Goal: Task Accomplishment & Management: Complete application form

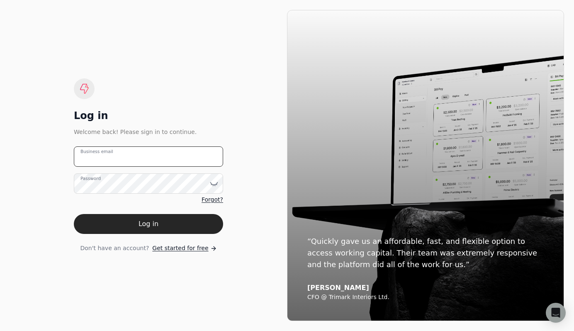
click at [140, 163] on email "Business email" at bounding box center [148, 156] width 149 height 20
type email "[PERSON_NAME][EMAIL_ADDRESS][DOMAIN_NAME]"
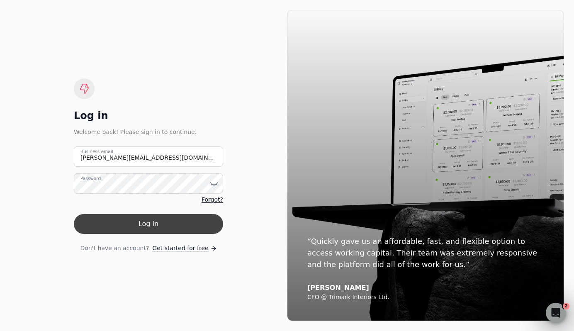
click at [150, 227] on button "Log in" at bounding box center [148, 224] width 149 height 20
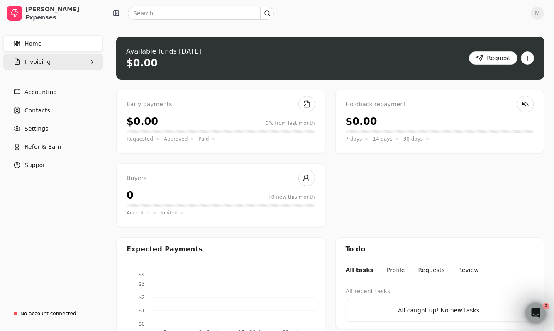
click at [36, 60] on span "Invoicing" at bounding box center [37, 62] width 26 height 9
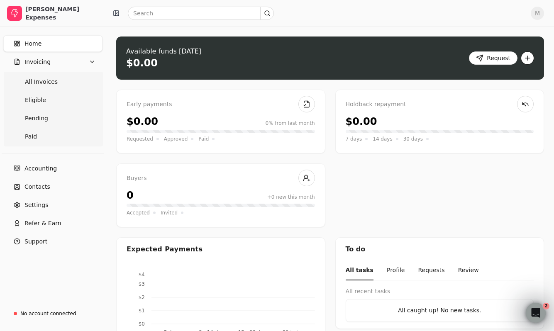
click at [528, 58] on button "button" at bounding box center [526, 57] width 13 height 13
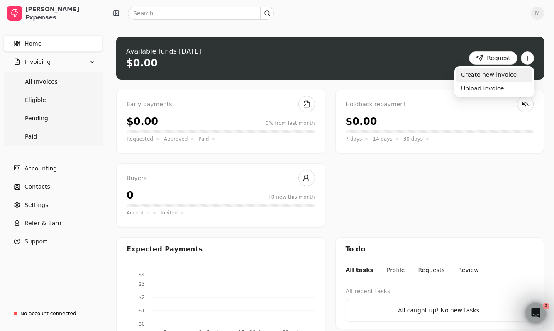
click at [502, 76] on div "Create new invoice" at bounding box center [494, 75] width 76 height 14
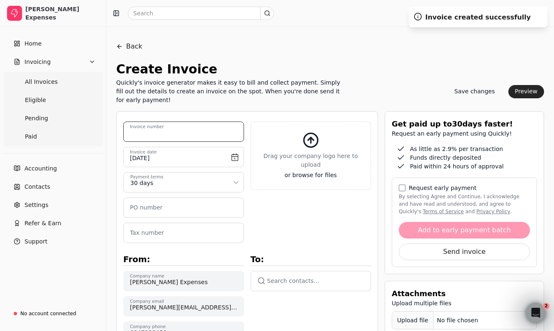
click at [184, 131] on number "Invoice number" at bounding box center [183, 131] width 121 height 20
type number "[DATE]"
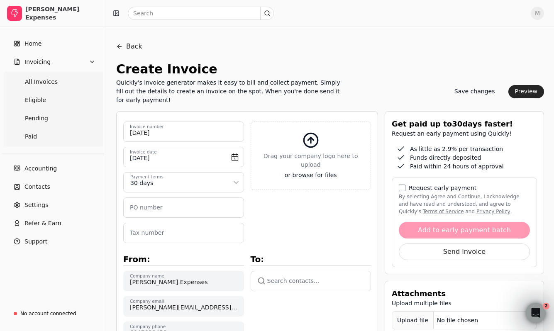
click at [208, 97] on div "Quickly's invoice generator makes it easy to bill and collect payment. Simply f…" at bounding box center [231, 91] width 231 height 26
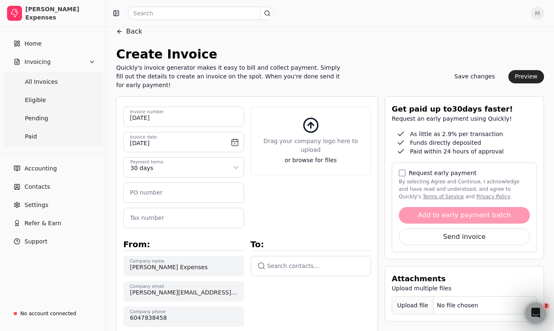
scroll to position [16, 0]
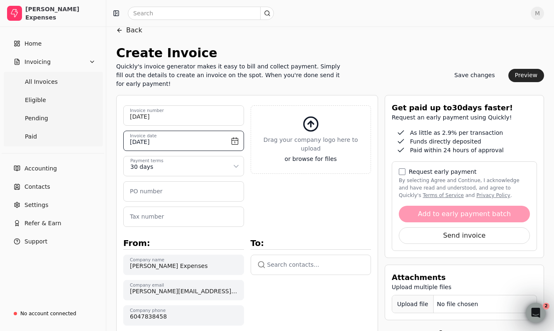
click at [225, 142] on input "[DATE]" at bounding box center [183, 141] width 121 height 20
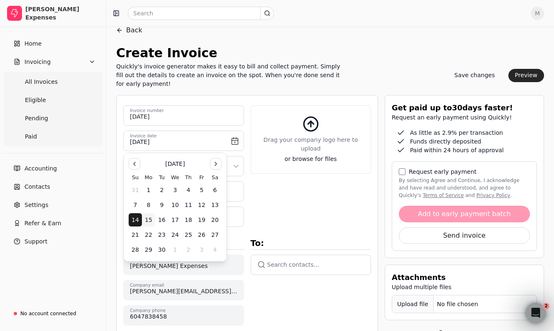
click at [147, 220] on button "15" at bounding box center [148, 219] width 13 height 13
type input "[DATE]"
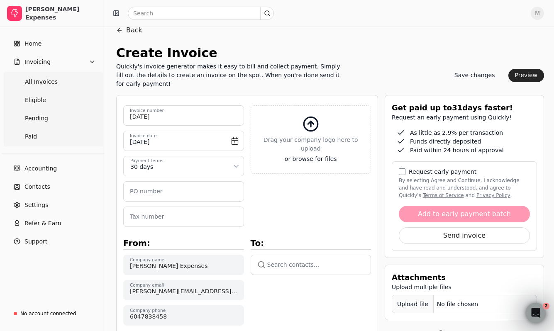
click at [171, 171] on html "[PERSON_NAME] Expenses Home Invoicing All Invoices Eligible Pending Paid Accoun…" at bounding box center [277, 313] width 554 height 658
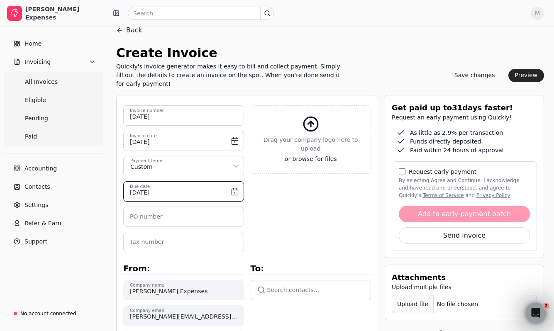
click at [166, 195] on input "[DATE]" at bounding box center [183, 191] width 121 height 20
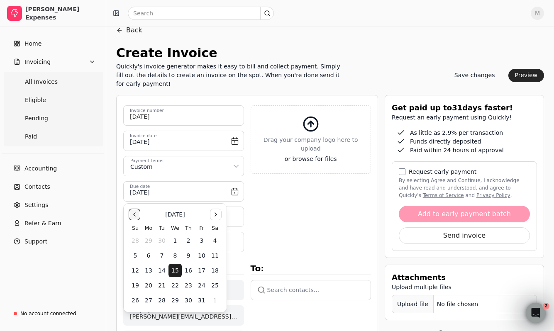
click at [135, 215] on button "Go to the Previous Month" at bounding box center [135, 215] width 12 height 12
click at [160, 297] on button "30" at bounding box center [161, 300] width 13 height 13
type input "[DATE]"
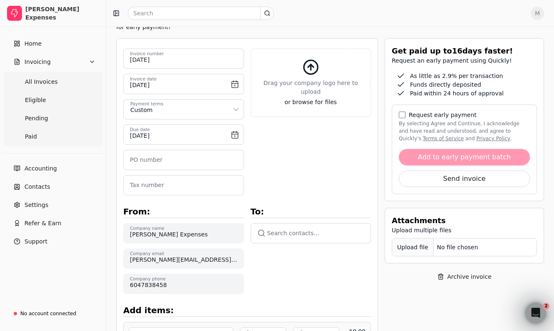
scroll to position [74, 0]
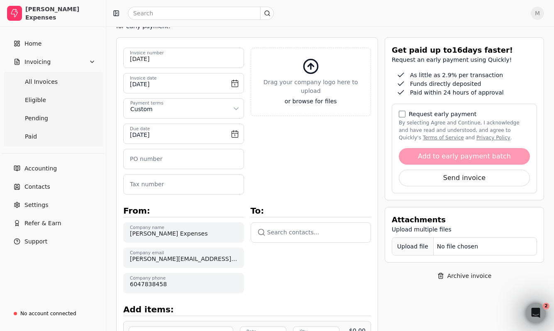
click at [277, 235] on button "button" at bounding box center [310, 232] width 121 height 20
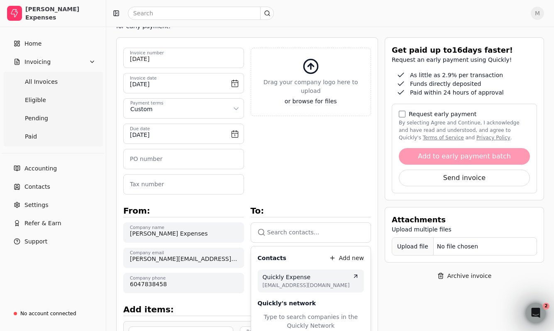
click at [280, 271] on li "Quickly Expense [EMAIL_ADDRESS][DOMAIN_NAME]" at bounding box center [310, 281] width 107 height 23
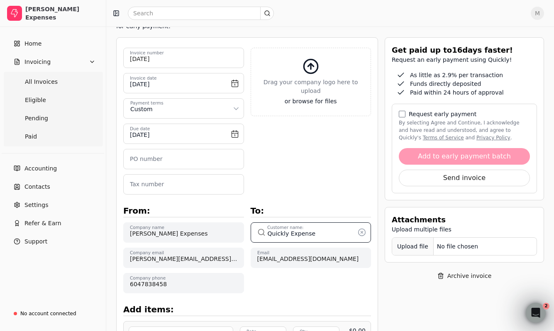
type input "Quickly Expenses"
type input "[DATE]"
click at [271, 286] on div "To: Quickly Expenses Customer name: [EMAIL_ADDRESS][DOMAIN_NAME] Email" at bounding box center [310, 243] width 121 height 99
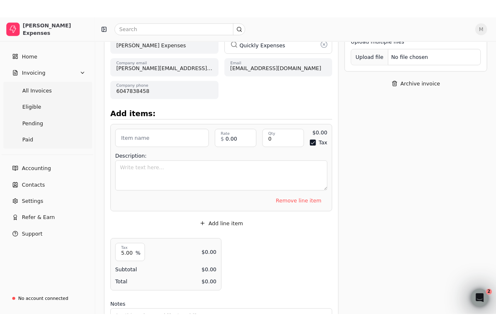
scroll to position [275, 0]
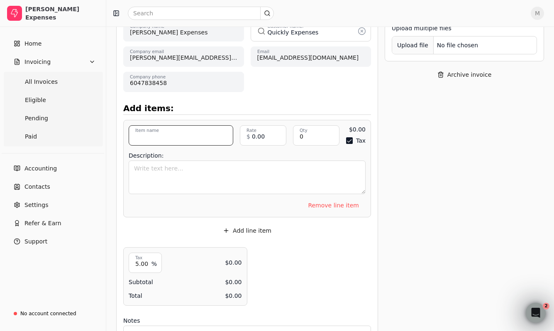
click at [177, 141] on input "Item name" at bounding box center [181, 135] width 104 height 20
click at [171, 137] on input "Item name" at bounding box center [181, 135] width 104 height 20
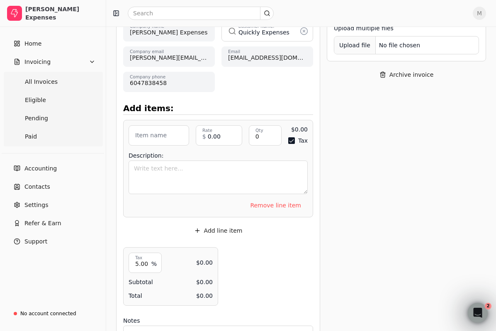
scroll to position [324, 0]
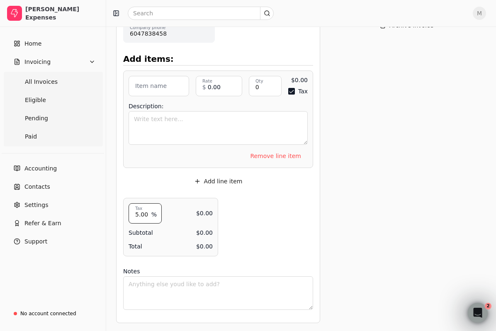
click at [144, 213] on input "5.00" at bounding box center [145, 213] width 33 height 20
type input "0"
click at [275, 206] on div "Upload file: Drag your company logo here to upload or browse for files [DATE] I…" at bounding box center [218, 54] width 190 height 515
click at [289, 96] on div "$0.00 Tax" at bounding box center [297, 86] width 19 height 20
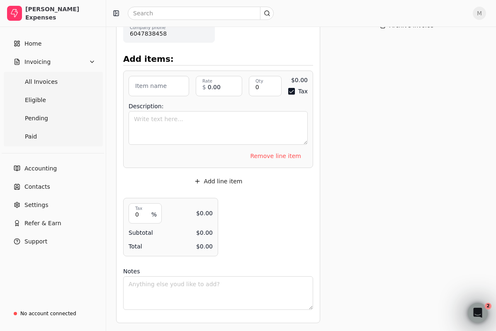
click at [292, 92] on button "Tax" at bounding box center [291, 91] width 7 height 7
click at [165, 84] on input "Item name" at bounding box center [159, 86] width 61 height 20
type input "Meals and Entertainment"
drag, startPoint x: 387, startPoint y: 88, endPoint x: 309, endPoint y: 106, distance: 79.5
click at [379, 90] on div "Get paid up to 16 days faster! Request an early payment using Quickly! As littl…" at bounding box center [406, 55] width 159 height 536
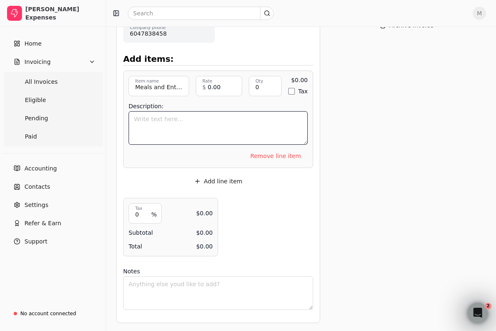
click at [248, 129] on textarea "Description:" at bounding box center [218, 128] width 179 height 34
click at [159, 119] on textarea "Breakfast expo trip" at bounding box center [218, 128] width 179 height 34
click at [193, 119] on textarea "Breakfast expo trip" at bounding box center [218, 128] width 179 height 34
click at [159, 119] on textarea "Breakfast expo trip" at bounding box center [218, 128] width 179 height 34
click at [203, 120] on textarea "Breakfast 1 expo trip" at bounding box center [218, 128] width 179 height 34
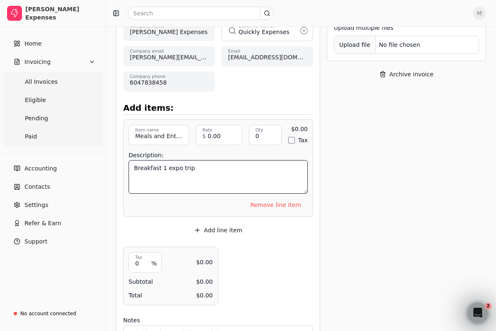
scroll to position [221, 0]
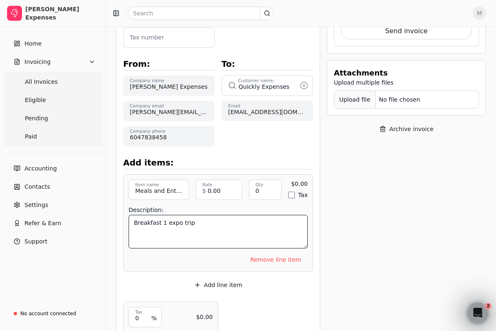
type textarea "Breakfast 1 expo trip"
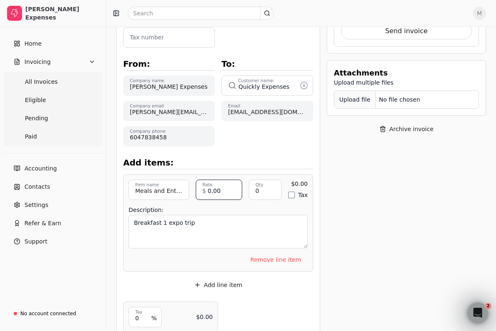
click at [219, 192] on input "0.00" at bounding box center [219, 190] width 46 height 20
click at [218, 192] on input "0.00" at bounding box center [219, 190] width 46 height 20
type input "6.04"
click at [261, 191] on input "0" at bounding box center [265, 190] width 33 height 20
type input "1"
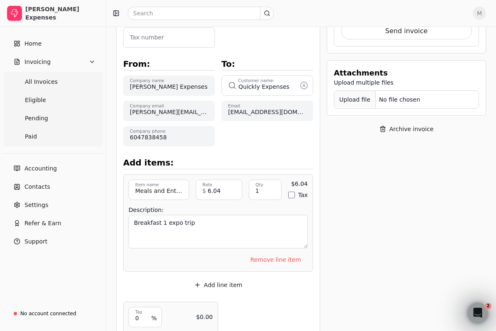
click at [308, 204] on div "Meals and Entertainment Item name Breakfast 1 expo trip Item description 6.04 R…" at bounding box center [218, 222] width 190 height 97
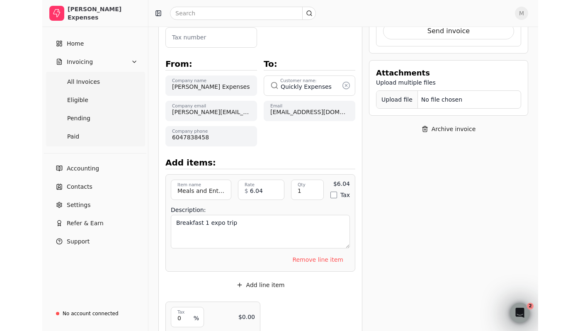
scroll to position [70, 0]
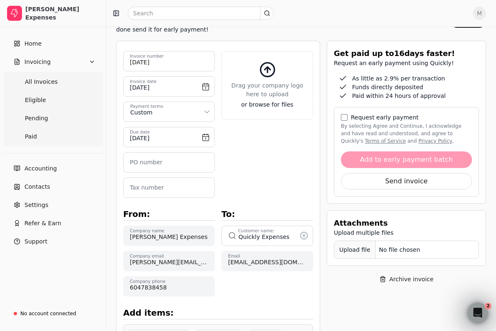
click at [354, 250] on div "Upload file" at bounding box center [354, 249] width 41 height 19
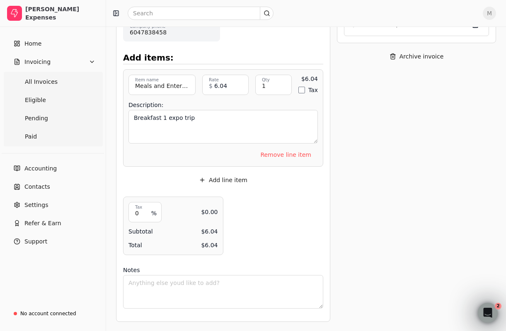
scroll to position [325, 0]
click at [233, 182] on button "Add line item" at bounding box center [223, 180] width 62 height 13
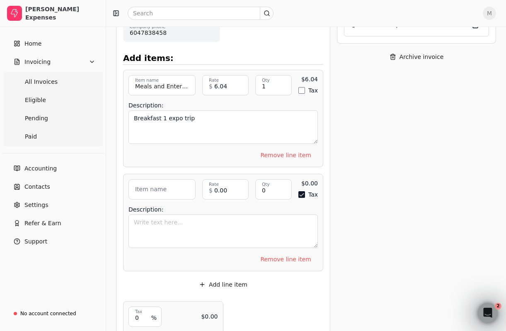
click at [161, 189] on label "Item name" at bounding box center [151, 189] width 32 height 9
click at [161, 189] on input "Item name" at bounding box center [162, 189] width 67 height 20
type input "Meals and Entertainment"
click at [230, 190] on input "0.00" at bounding box center [225, 189] width 46 height 20
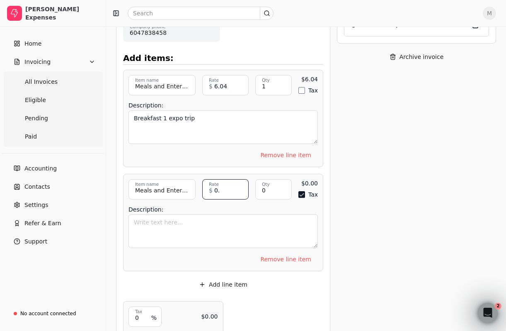
type input "0"
type input "6.25"
click at [281, 195] on input "0" at bounding box center [273, 189] width 36 height 20
type input "1"
click at [304, 196] on button "Tax" at bounding box center [302, 194] width 7 height 7
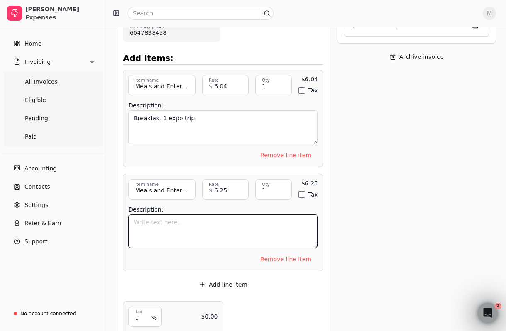
click at [268, 221] on textarea "Description:" at bounding box center [223, 231] width 189 height 34
type textarea "Coffee 1 expo trip"
click at [468, 93] on div "Get paid up to 16 days faster! Request an early payment using Quickly! As littl…" at bounding box center [416, 106] width 159 height 640
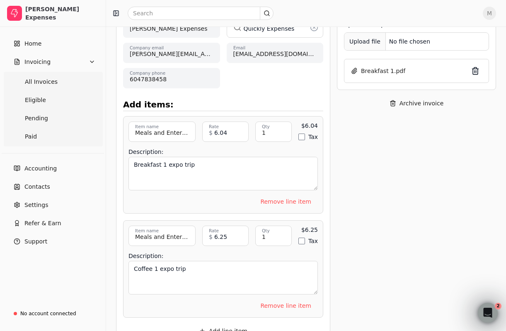
scroll to position [232, 0]
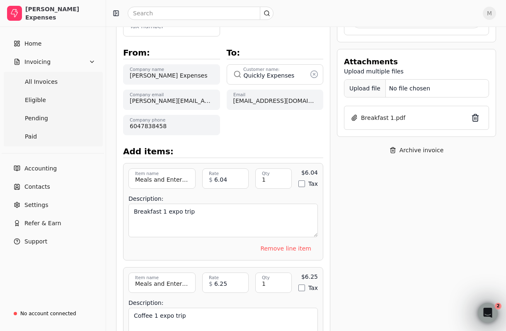
click at [376, 94] on div "Upload file" at bounding box center [365, 88] width 41 height 19
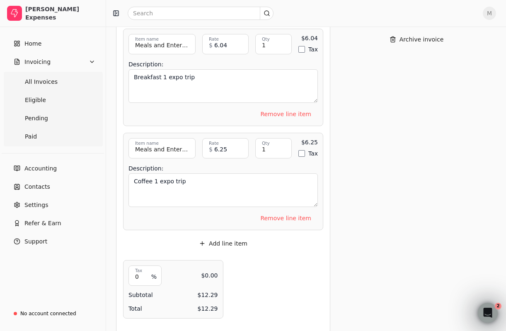
scroll to position [381, 0]
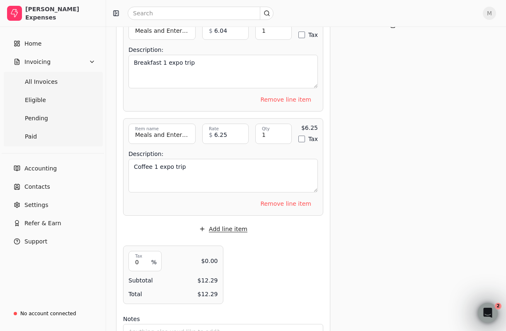
click at [222, 228] on button "Add line item" at bounding box center [223, 228] width 62 height 13
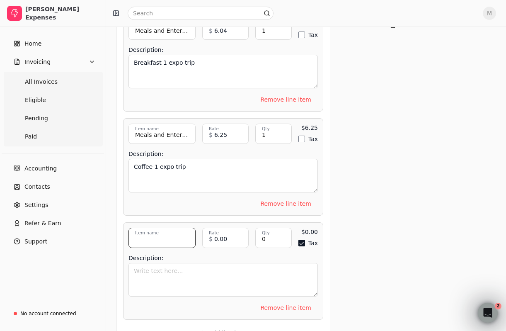
click at [161, 245] on input "Item name" at bounding box center [162, 238] width 67 height 20
type input "Meals and Entertainment"
click at [304, 240] on button "Tax" at bounding box center [302, 243] width 7 height 7
click at [223, 238] on input "0.00" at bounding box center [225, 238] width 46 height 20
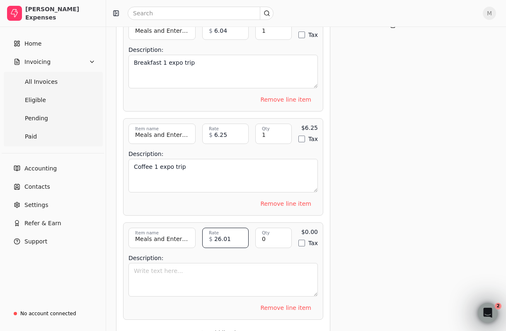
type input "26.01"
click at [356, 213] on div "Get paid up to 16 days faster! Request an early payment using Quickly! As littl…" at bounding box center [416, 102] width 159 height 744
click at [198, 282] on textarea "Description:" at bounding box center [223, 280] width 189 height 34
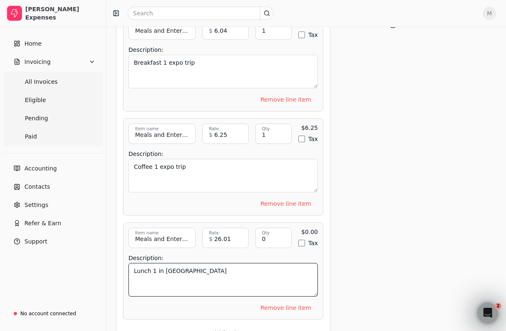
type textarea "Lunch 1 in [GEOGRAPHIC_DATA]"
click at [426, 178] on div "Get paid up to 16 days faster! Request an early payment using Quickly! As littl…" at bounding box center [416, 102] width 159 height 744
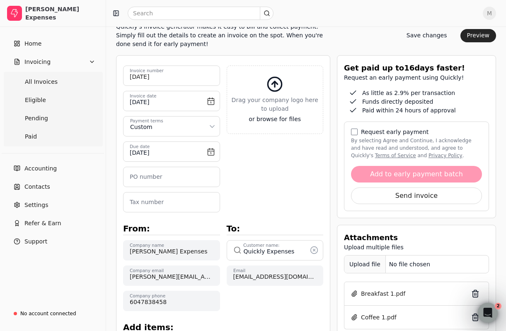
scroll to position [57, 0]
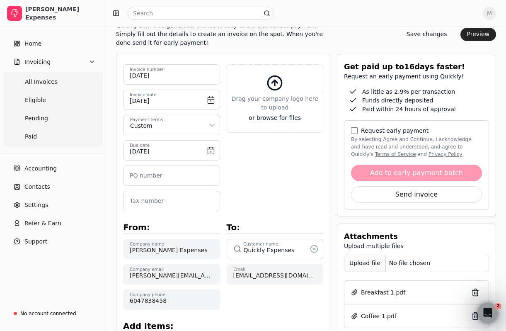
click at [368, 262] on div "Upload file" at bounding box center [365, 263] width 41 height 19
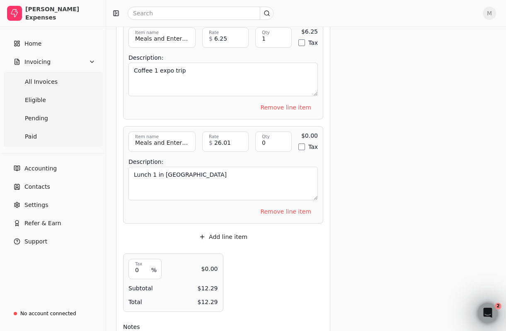
scroll to position [486, 0]
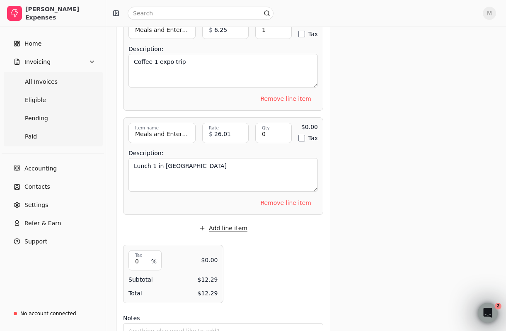
click at [236, 228] on button "Add line item" at bounding box center [223, 227] width 62 height 13
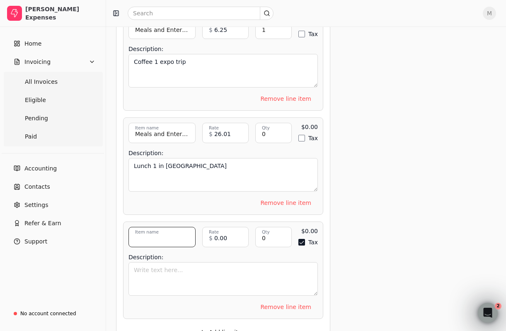
click at [177, 236] on input "Item name" at bounding box center [162, 237] width 67 height 20
type input "Meals and Entertainment"
click at [302, 243] on button "Tax" at bounding box center [302, 242] width 7 height 7
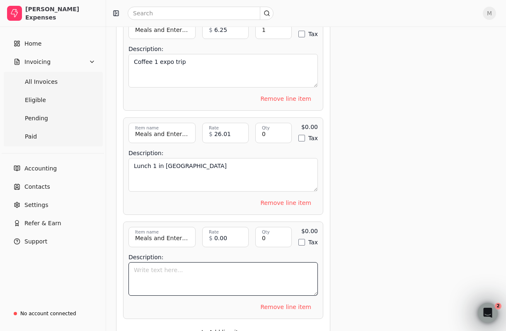
click at [223, 282] on textarea "Description:" at bounding box center [223, 279] width 189 height 34
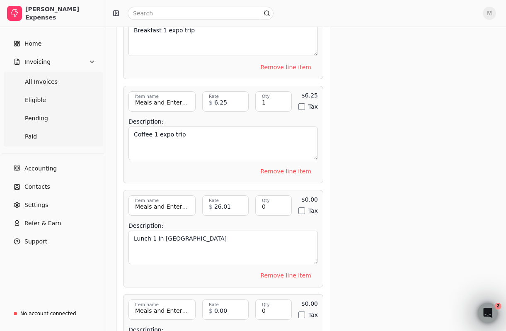
scroll to position [636, 0]
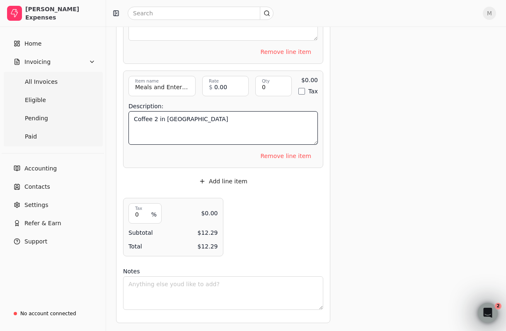
type textarea "Coffee 2 in [GEOGRAPHIC_DATA]"
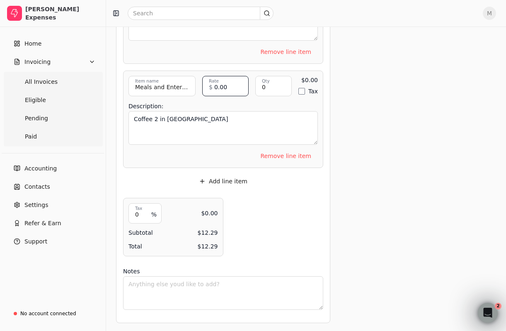
click at [221, 90] on input "0.00" at bounding box center [225, 86] width 46 height 20
type input "4"
click at [215, 89] on input "0.39" at bounding box center [225, 86] width 46 height 20
type input "4.39"
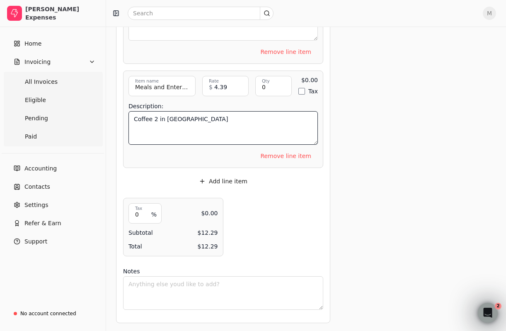
click at [271, 115] on textarea "Coffee 2 in [GEOGRAPHIC_DATA]" at bounding box center [223, 128] width 189 height 34
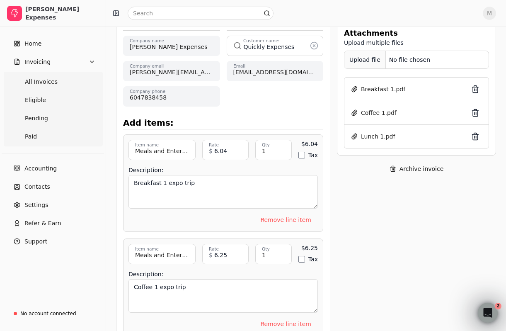
click at [361, 58] on div "Upload file" at bounding box center [365, 60] width 41 height 19
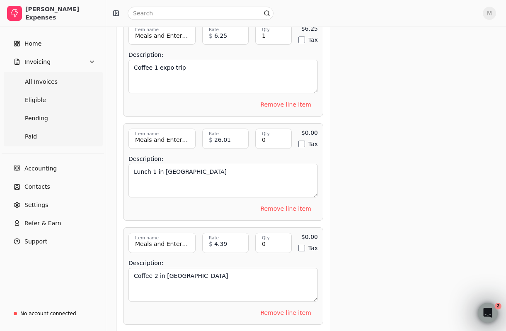
scroll to position [636, 0]
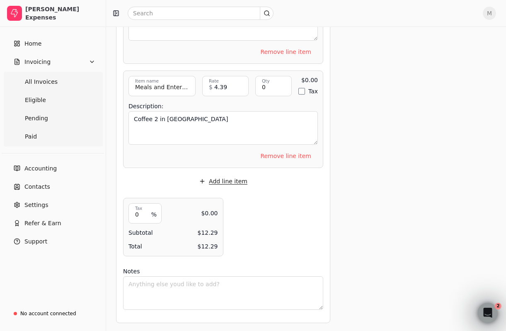
click at [219, 177] on button "Add line item" at bounding box center [223, 181] width 62 height 13
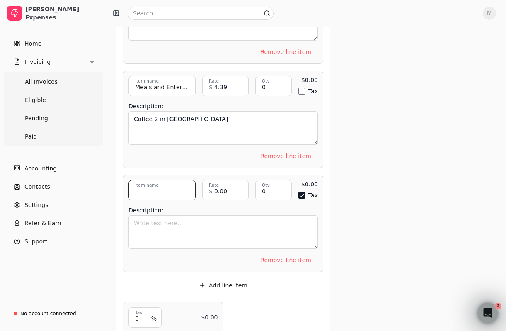
click at [155, 181] on input "Item name" at bounding box center [162, 190] width 67 height 20
type input "Meals and Entertainment"
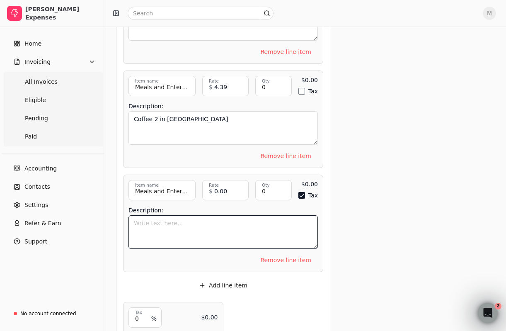
click at [171, 224] on textarea "Description:" at bounding box center [223, 232] width 189 height 34
type textarea "Dinner with Fractional CFO - [PERSON_NAME]"
click at [301, 193] on button "Tax" at bounding box center [302, 195] width 7 height 7
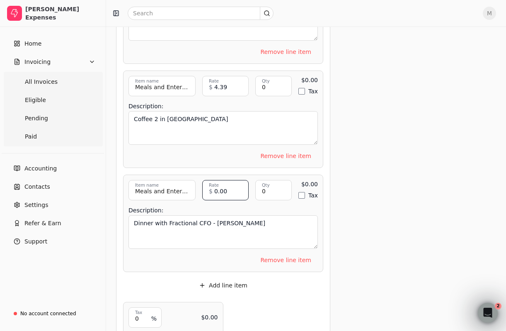
click at [234, 192] on input "0.00" at bounding box center [225, 190] width 46 height 20
type input "166.65"
click at [275, 189] on input "0" at bounding box center [273, 190] width 36 height 20
type input "1"
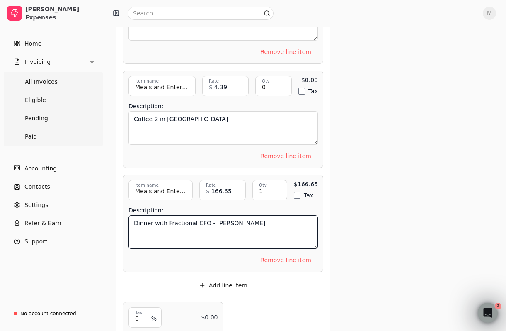
click at [277, 215] on textarea "Dinner with Fractional CFO - [PERSON_NAME]" at bounding box center [223, 232] width 189 height 34
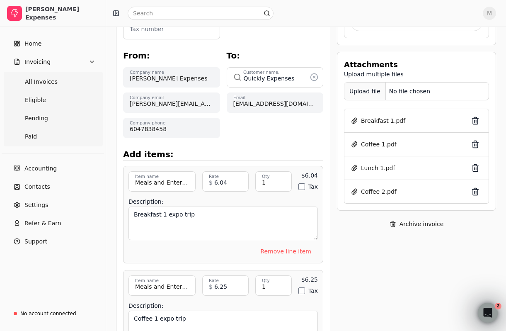
scroll to position [182, 0]
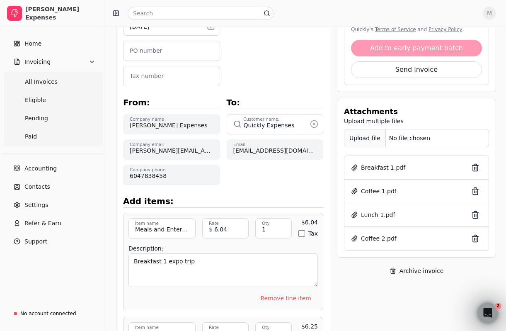
click at [370, 134] on div "Upload file" at bounding box center [365, 138] width 41 height 19
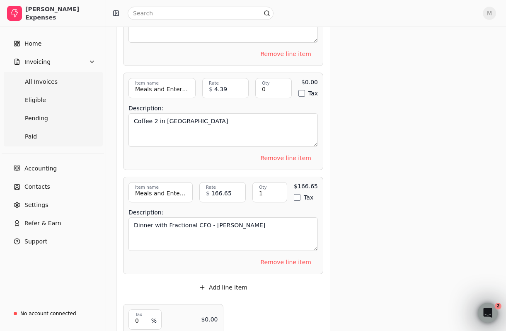
scroll to position [740, 0]
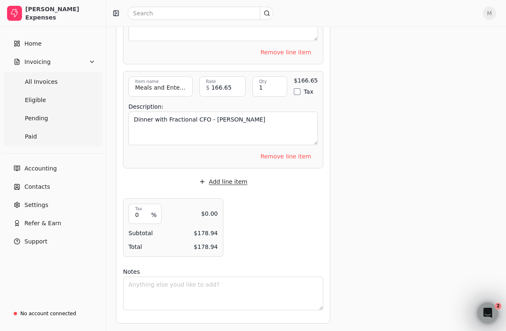
click at [220, 178] on button "Add line item" at bounding box center [223, 181] width 62 height 13
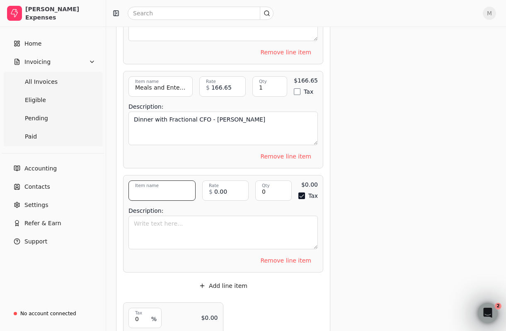
click at [170, 191] on input "Item name" at bounding box center [162, 190] width 67 height 20
type input "Meals and Entertainment"
click at [168, 225] on textarea "Description:" at bounding box center [223, 233] width 189 height 34
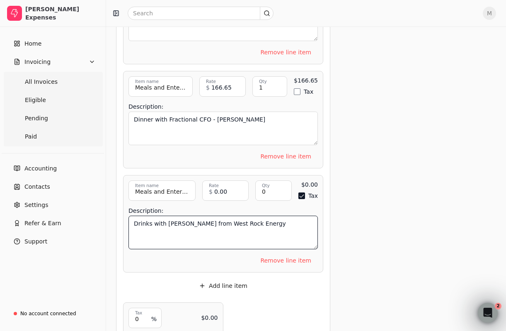
type textarea "Drinks with [PERSON_NAME] from West Rock Energy"
click at [266, 190] on input "0" at bounding box center [273, 190] width 36 height 20
type input "1"
click at [302, 194] on button "Tax" at bounding box center [302, 195] width 7 height 7
click at [228, 191] on input "0.00" at bounding box center [225, 190] width 46 height 20
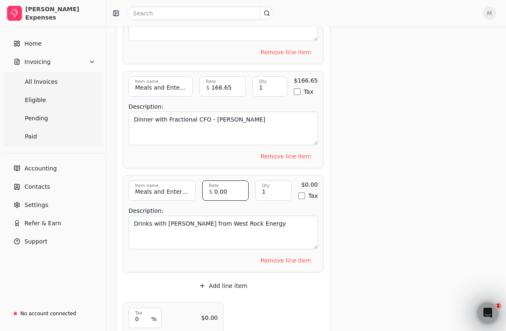
click at [228, 191] on input "0.00" at bounding box center [225, 190] width 46 height 20
type input "54.52"
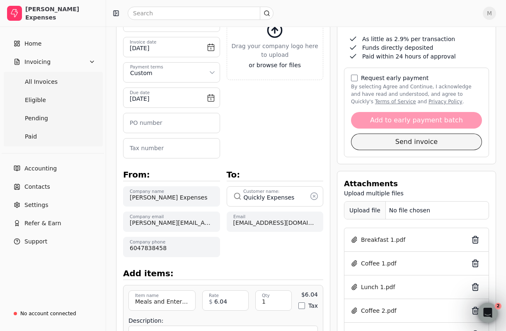
scroll to position [150, 0]
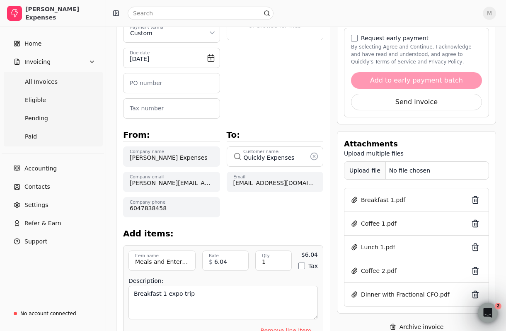
click at [372, 173] on div "Upload file" at bounding box center [365, 170] width 41 height 19
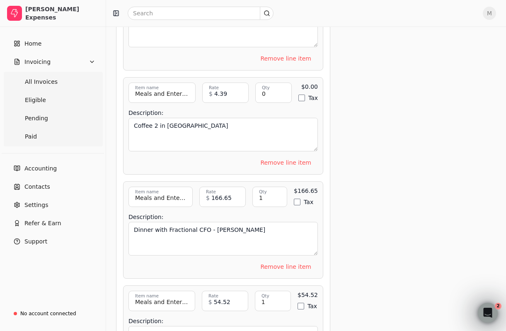
scroll to position [844, 0]
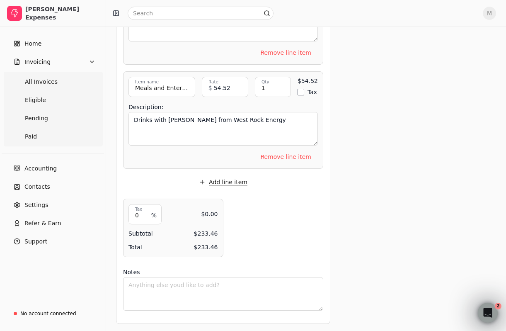
click at [235, 178] on button "Add line item" at bounding box center [223, 181] width 62 height 13
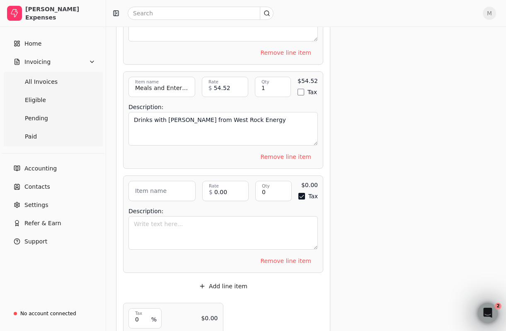
click at [155, 192] on label "Item name" at bounding box center [151, 191] width 32 height 9
click at [155, 192] on input "Item name" at bounding box center [162, 191] width 67 height 20
click at [160, 194] on input "Item name" at bounding box center [162, 191] width 67 height 20
type input "Meals and Entertainment"
click at [301, 193] on button "Tax" at bounding box center [302, 196] width 7 height 7
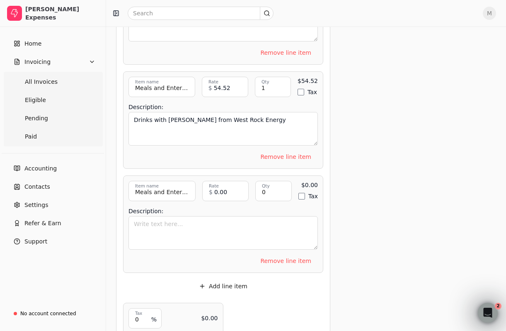
drag, startPoint x: 301, startPoint y: 192, endPoint x: 319, endPoint y: 214, distance: 28.3
click at [301, 193] on button "Tax" at bounding box center [302, 196] width 7 height 7
click at [303, 193] on button "Tax" at bounding box center [302, 196] width 7 height 7
type button "on"
click at [194, 226] on textarea "Description:" at bounding box center [223, 233] width 189 height 34
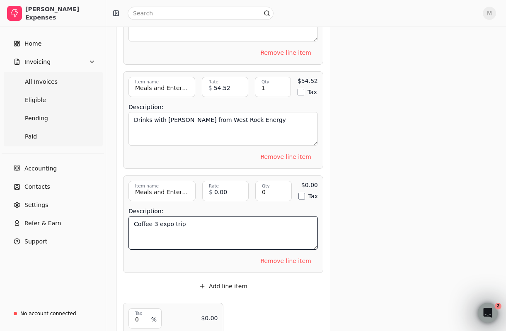
type textarea "Coffee 3 expo trip"
click at [220, 190] on input "0.00" at bounding box center [225, 191] width 46 height 20
type input "3.14"
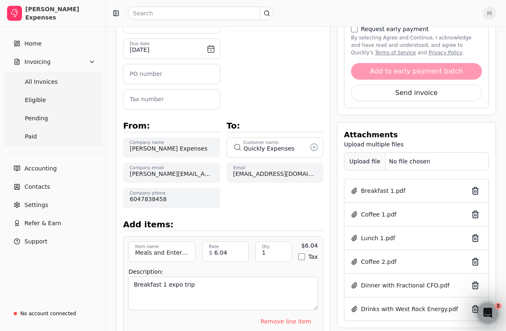
scroll to position [216, 0]
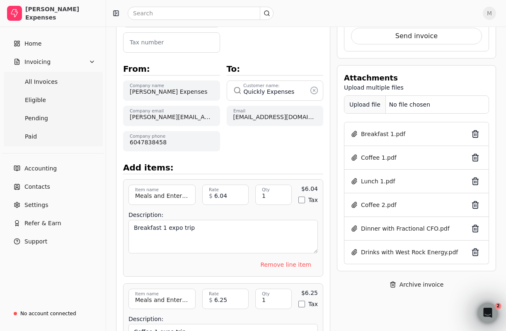
click at [363, 101] on div "Upload file" at bounding box center [365, 104] width 41 height 19
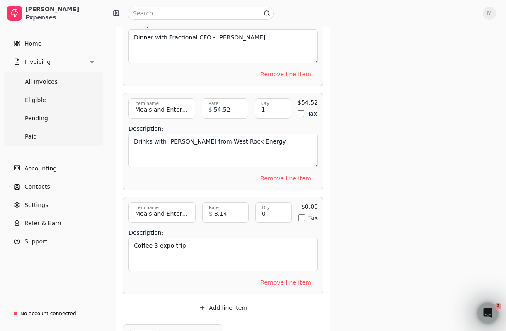
scroll to position [947, 0]
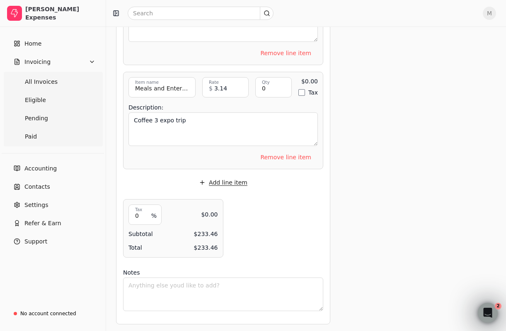
click at [237, 181] on button "Add line item" at bounding box center [223, 182] width 62 height 13
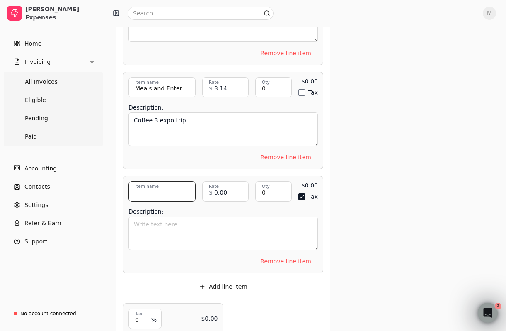
click at [171, 194] on input "Item name" at bounding box center [162, 191] width 67 height 20
type input "Meals and Entertainment"
click at [303, 194] on button "Tax" at bounding box center [302, 196] width 7 height 7
click at [223, 190] on input "0.00" at bounding box center [225, 191] width 46 height 20
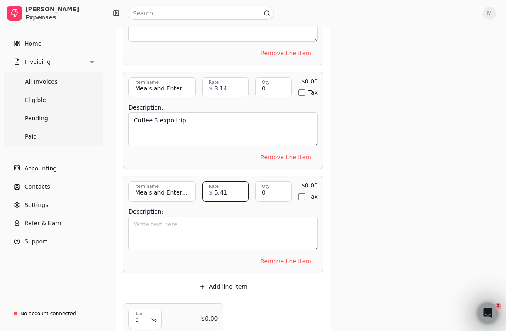
type input "5.41"
click at [288, 193] on input "0" at bounding box center [273, 191] width 36 height 20
type input "1"
click at [273, 86] on input "0" at bounding box center [273, 87] width 36 height 20
type input "1"
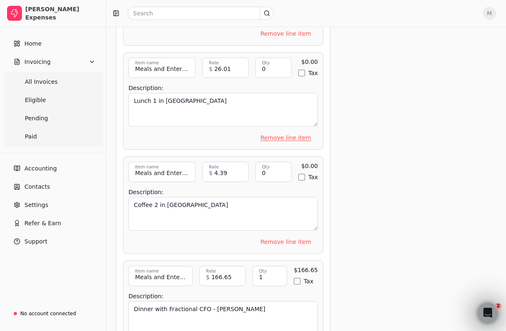
scroll to position [551, 0]
click at [271, 174] on input "0" at bounding box center [273, 171] width 36 height 20
type input "1"
click at [270, 69] on input "0" at bounding box center [273, 67] width 36 height 20
type input "1"
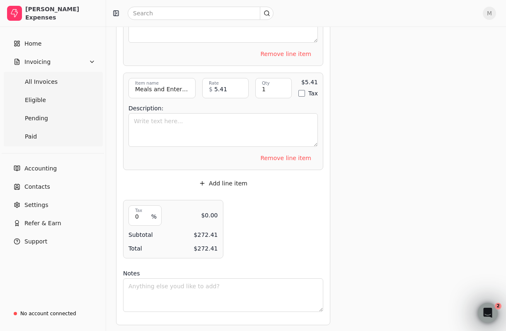
scroll to position [1051, 0]
click at [226, 121] on textarea "Description:" at bounding box center [223, 130] width 189 height 34
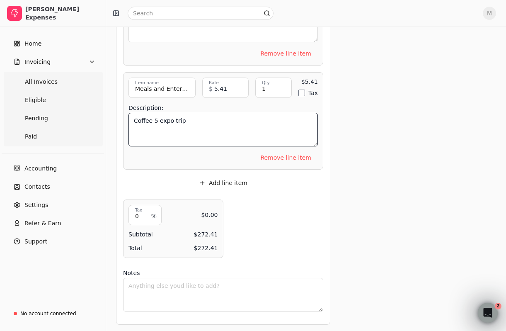
type textarea "Coffee 5 expo trip"
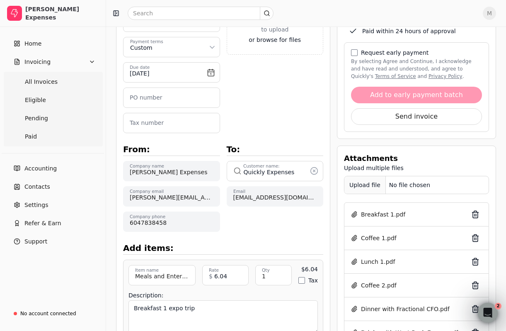
scroll to position [136, 0]
click at [370, 182] on div "Upload file" at bounding box center [365, 184] width 41 height 19
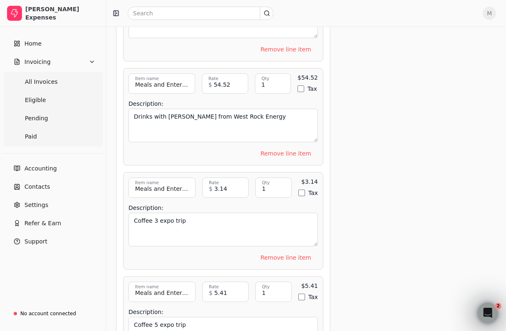
scroll to position [1051, 0]
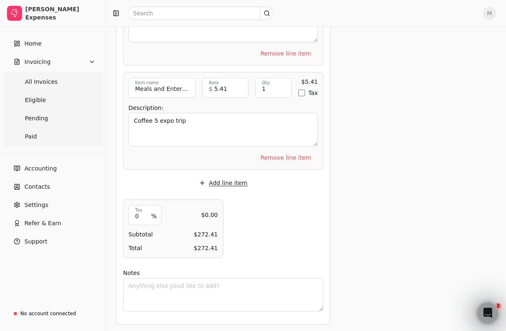
click at [235, 177] on button "Add line item" at bounding box center [223, 182] width 62 height 13
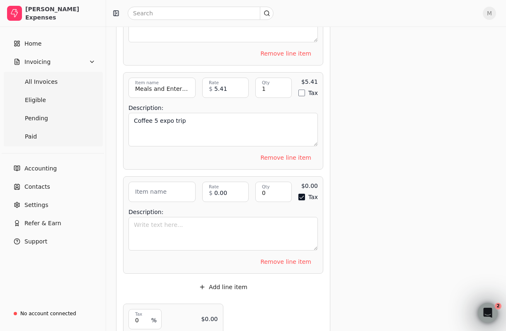
click at [160, 189] on label "Item name" at bounding box center [151, 191] width 32 height 9
click at [160, 189] on input "Item name" at bounding box center [162, 192] width 67 height 20
click at [172, 194] on input "Item name" at bounding box center [162, 192] width 67 height 20
type input "Meals and Entertainment"
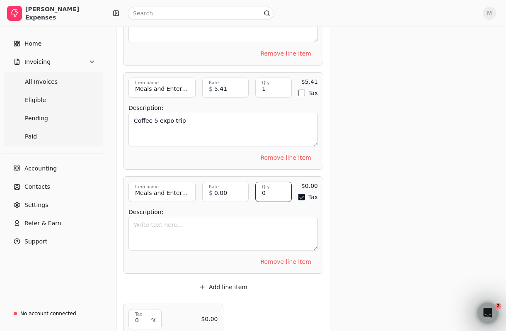
click at [280, 190] on input "0" at bounding box center [273, 192] width 36 height 20
type input "1"
click at [302, 194] on button "Tax" at bounding box center [302, 197] width 7 height 7
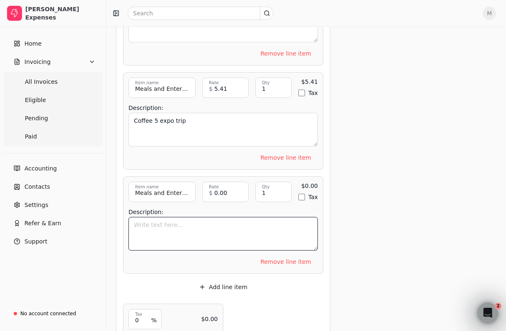
click at [254, 228] on textarea "Description:" at bounding box center [223, 234] width 189 height 34
type textarea "Coffee 4"
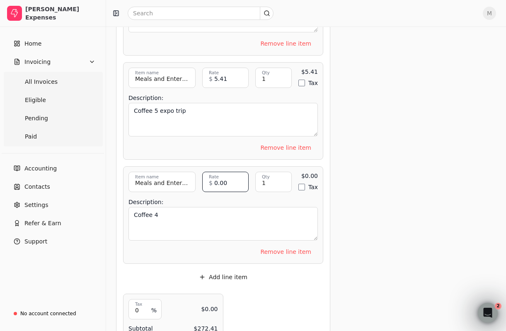
click at [221, 182] on input "0.00" at bounding box center [225, 182] width 46 height 20
type input "5.41"
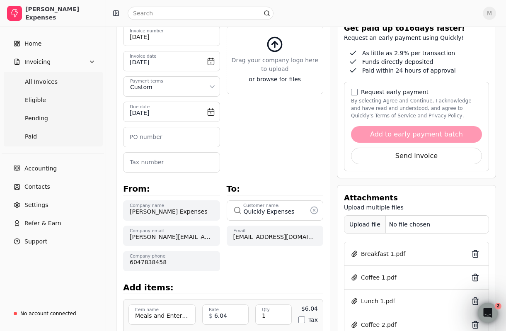
scroll to position [95, 0]
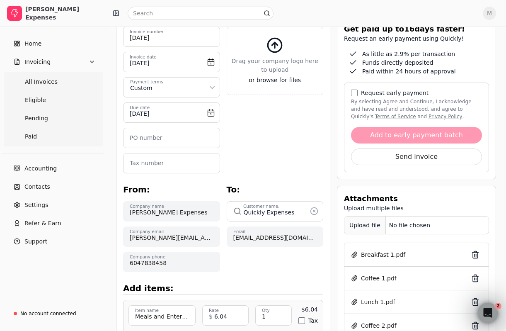
click at [359, 222] on div "Upload file" at bounding box center [365, 225] width 41 height 19
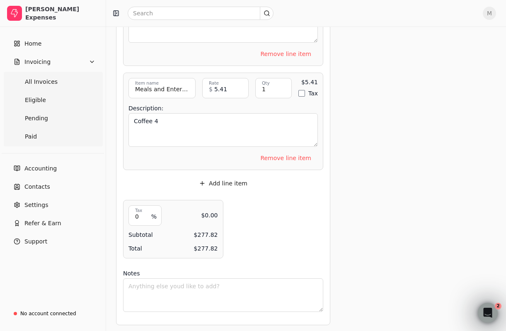
scroll to position [1124, 0]
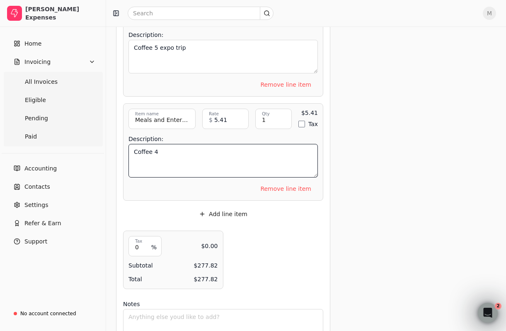
click at [197, 152] on textarea "Coffee 4" at bounding box center [223, 161] width 189 height 34
type textarea "Coffee 4 expo trip"
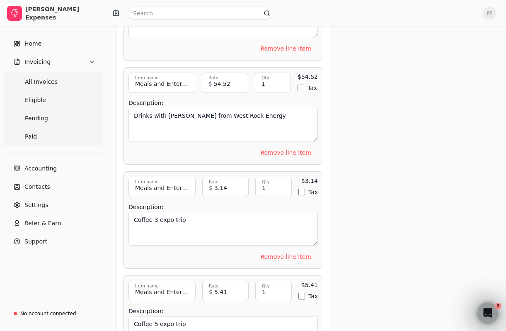
scroll to position [1155, 0]
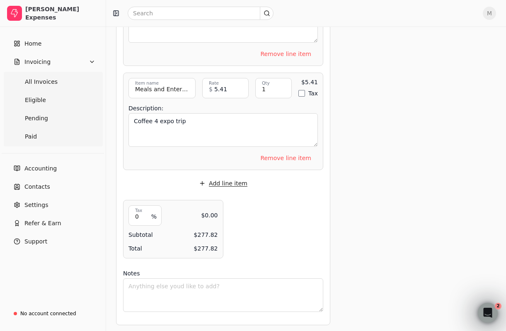
click at [228, 177] on button "Add line item" at bounding box center [223, 183] width 62 height 13
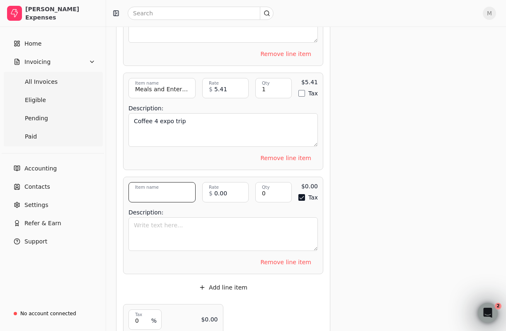
click at [181, 189] on input "Item name" at bounding box center [162, 192] width 67 height 20
type input "Meals and Entertainment"
click at [272, 193] on input "0" at bounding box center [273, 192] width 36 height 20
type input "1"
click at [301, 197] on button "Tax" at bounding box center [302, 197] width 7 height 7
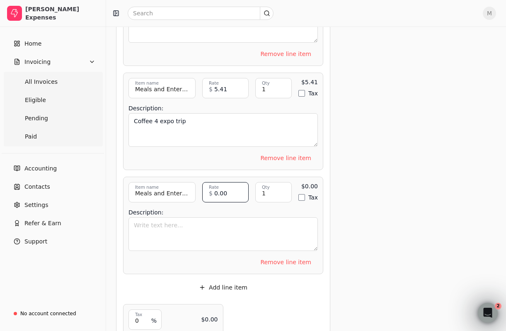
click at [223, 187] on input "0.00" at bounding box center [225, 192] width 46 height 20
type input "9.00"
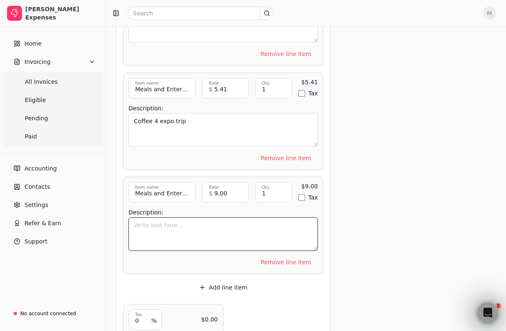
click at [251, 233] on textarea "Description:" at bounding box center [223, 234] width 189 height 34
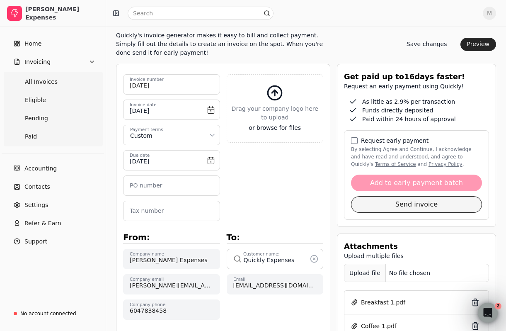
scroll to position [260, 0]
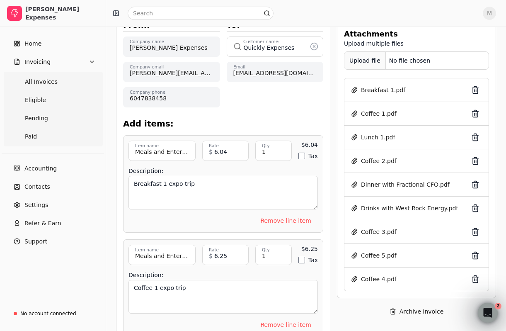
type textarea "Drink at expo networking event"
click at [367, 63] on div "Upload file" at bounding box center [365, 60] width 41 height 19
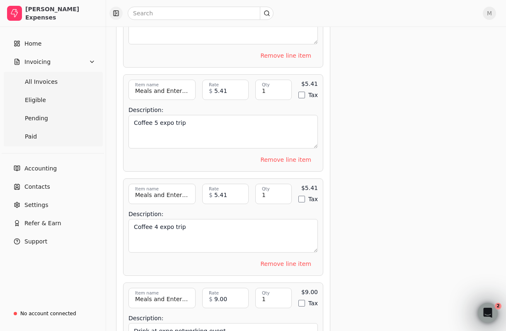
scroll to position [1258, 0]
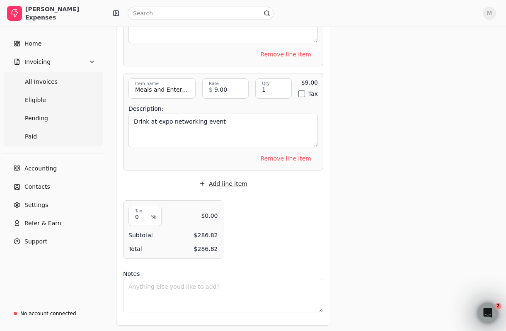
click at [221, 182] on button "Add line item" at bounding box center [223, 183] width 62 height 13
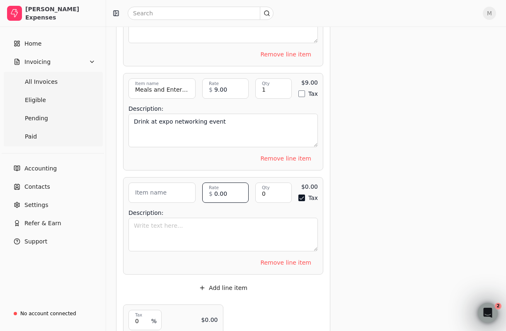
click at [217, 196] on input "0.00" at bounding box center [225, 192] width 46 height 20
type input "0"
type input "15.73"
click at [273, 192] on input "0" at bounding box center [273, 192] width 36 height 20
type input "1"
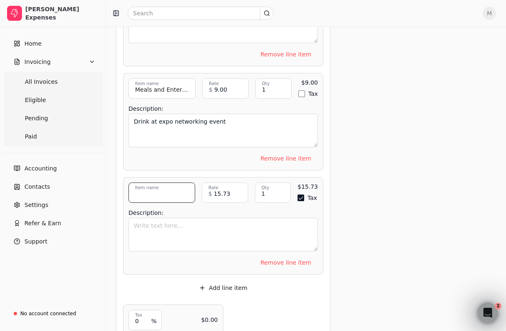
click at [172, 191] on input "Item name" at bounding box center [162, 192] width 67 height 20
type input "Lunch 3"
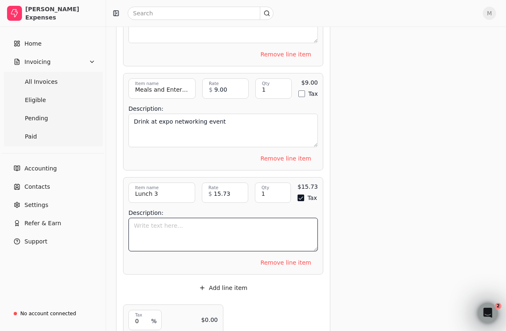
click at [163, 218] on textarea "Description:" at bounding box center [223, 235] width 189 height 34
type textarea "Lunch 3 expo trip"
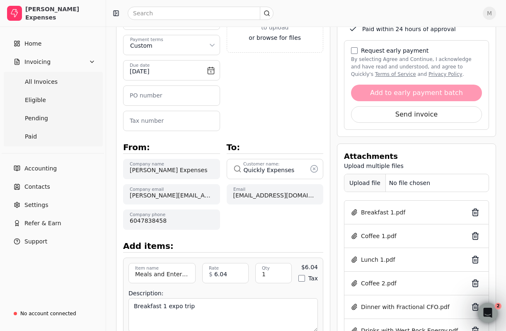
scroll to position [258, 0]
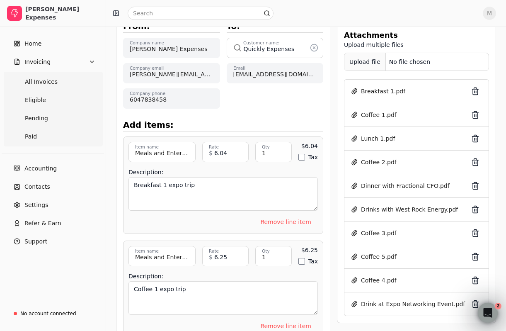
click at [357, 62] on div "Upload file" at bounding box center [365, 62] width 41 height 19
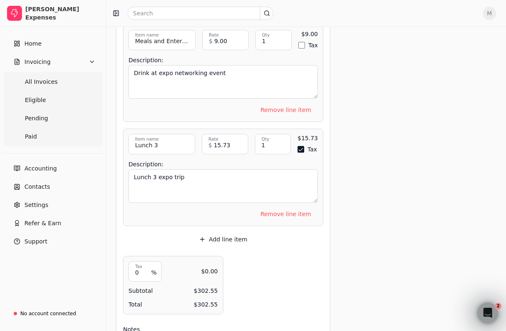
scroll to position [1362, 0]
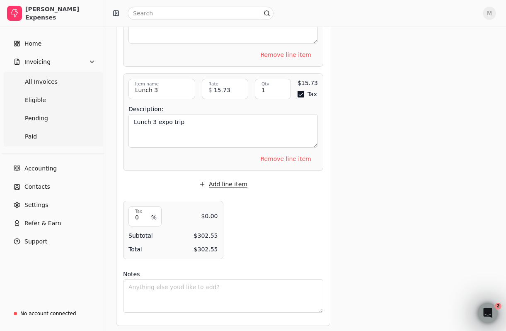
click at [232, 177] on button "Add line item" at bounding box center [223, 183] width 62 height 13
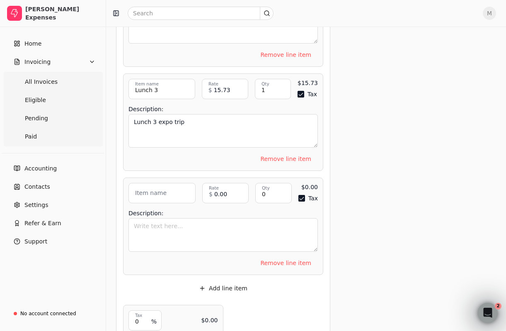
click at [301, 91] on button "Tax" at bounding box center [301, 94] width 7 height 7
click at [301, 195] on button "Tax" at bounding box center [302, 198] width 7 height 7
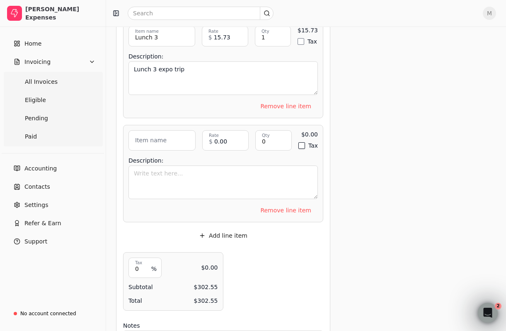
scroll to position [1434, 0]
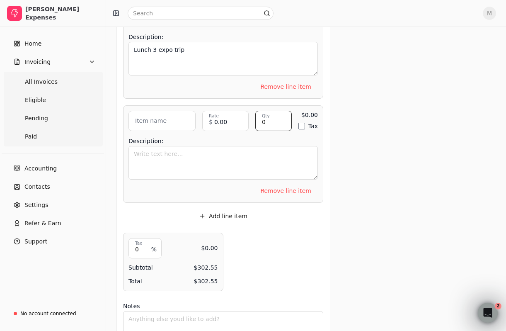
click at [269, 123] on input "0" at bounding box center [273, 121] width 36 height 20
type input "1"
click at [172, 119] on input "Item name" at bounding box center [162, 121] width 67 height 20
type input "Meals and Entertainment"
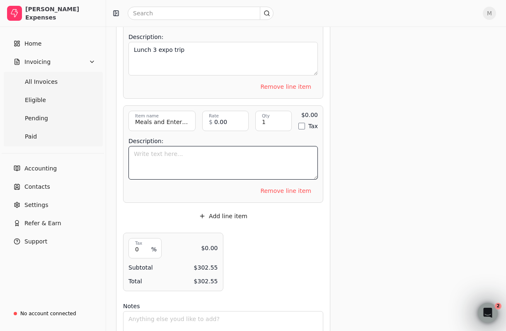
click at [166, 158] on textarea "Description:" at bounding box center [223, 163] width 189 height 34
type textarea "Lunch 2"
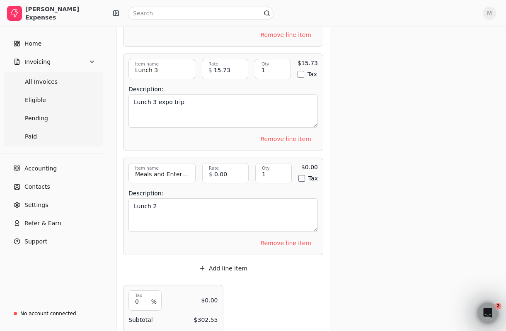
scroll to position [1354, 0]
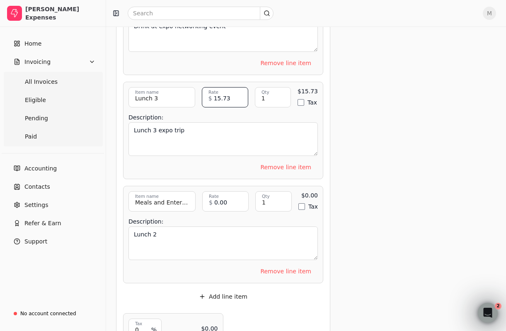
click at [229, 97] on input "15.73" at bounding box center [225, 97] width 46 height 20
type input "1"
type input "6.29"
click at [228, 197] on input "0.00" at bounding box center [225, 201] width 46 height 20
click at [232, 197] on input "0.00" at bounding box center [225, 201] width 46 height 20
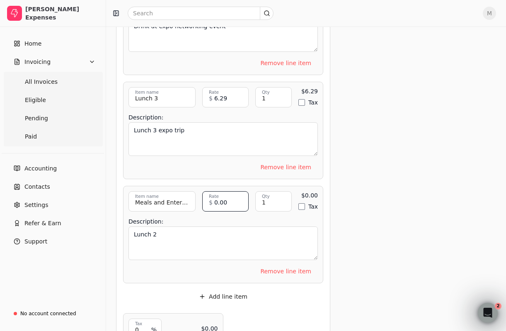
click at [232, 197] on input "0.00" at bounding box center [225, 201] width 46 height 20
type input "15.73"
click at [249, 219] on div "Description: Lunch 2" at bounding box center [223, 239] width 189 height 46
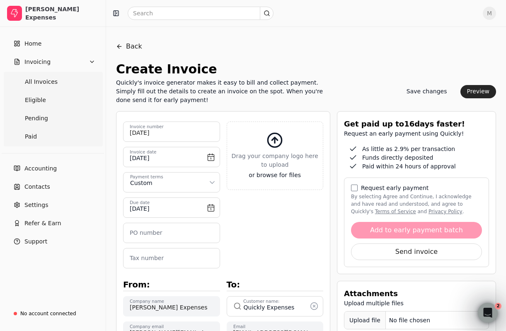
scroll to position [253, 0]
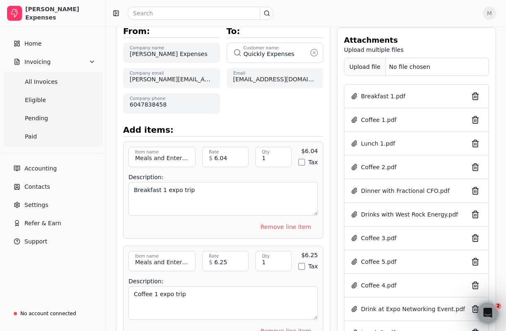
click at [367, 62] on div "Upload file" at bounding box center [365, 67] width 41 height 19
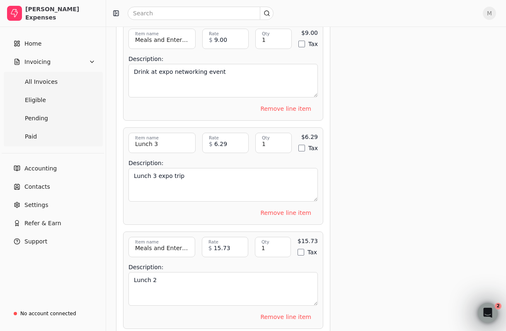
scroll to position [1466, 0]
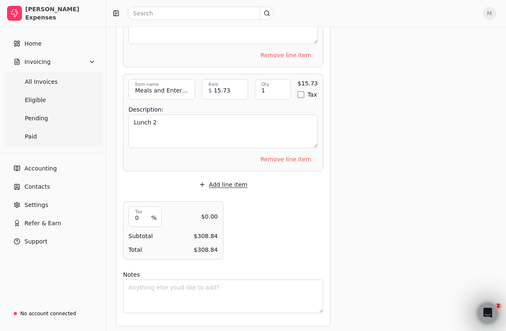
click at [234, 183] on button "Add line item" at bounding box center [223, 184] width 62 height 13
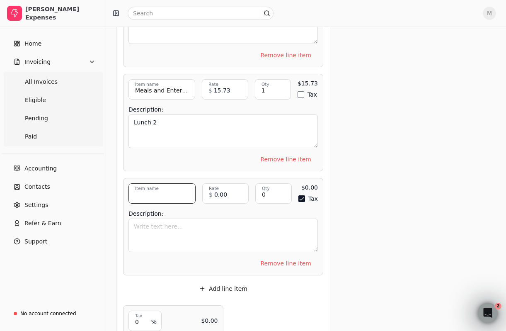
click at [177, 190] on input "Item name" at bounding box center [162, 193] width 67 height 20
type input "Meals and Entertainment"
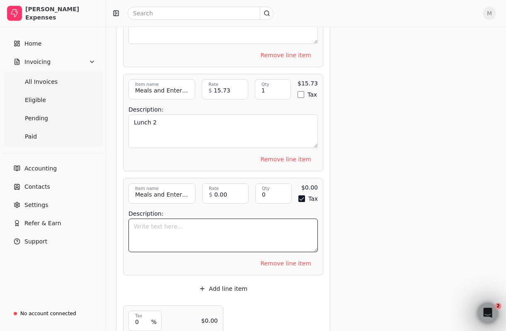
click at [215, 222] on textarea "Description:" at bounding box center [223, 236] width 189 height 34
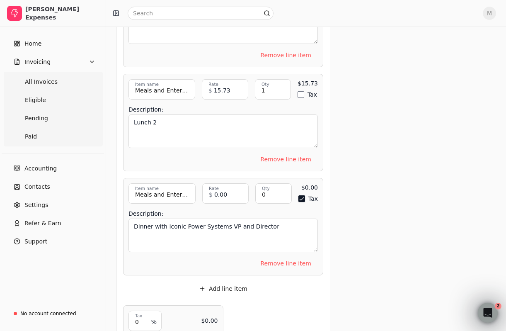
click at [304, 195] on button "Tax" at bounding box center [302, 198] width 7 height 7
click at [289, 224] on textarea "Dinner with Iconic Power Systems VP and Director" at bounding box center [223, 236] width 189 height 34
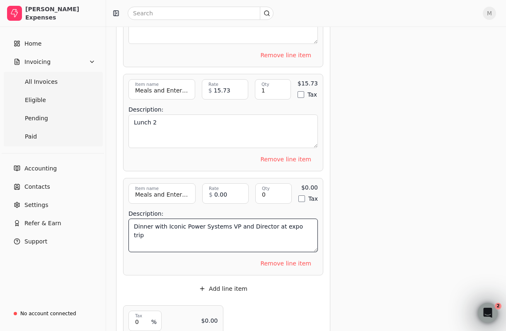
type textarea "Dinner with Iconic Power Systems VP and Director at expo trip"
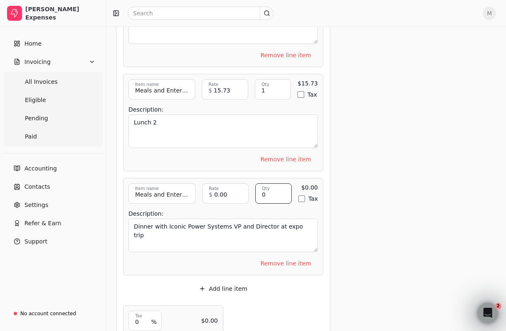
click at [267, 191] on input "0" at bounding box center [273, 193] width 36 height 20
type input "1"
click at [224, 190] on input "0.00" at bounding box center [225, 193] width 46 height 20
type input "182.85"
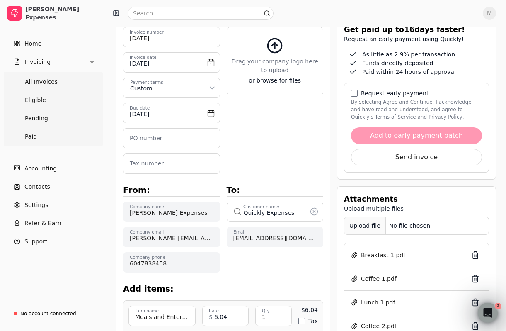
scroll to position [93, 0]
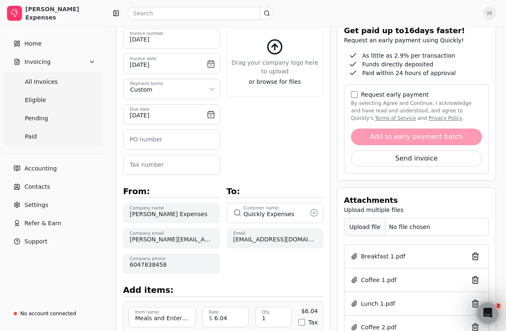
click at [368, 227] on div "Upload file" at bounding box center [365, 227] width 41 height 19
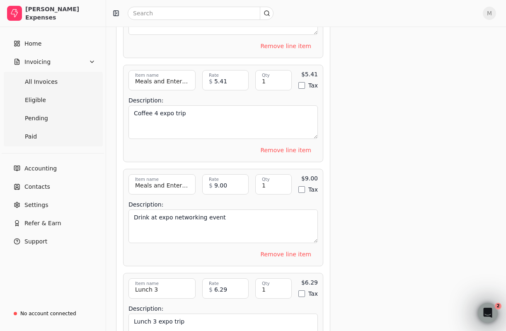
scroll to position [1569, 0]
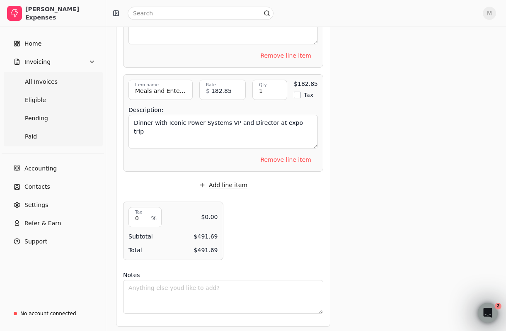
click at [221, 179] on button "Add line item" at bounding box center [223, 184] width 62 height 13
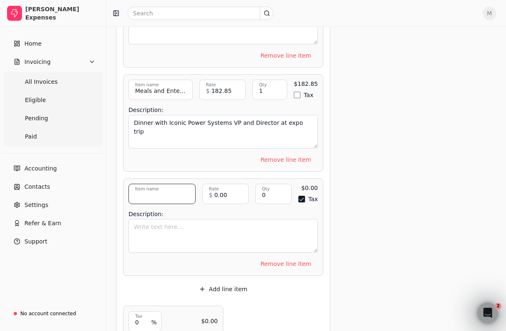
click at [177, 192] on input "Item name" at bounding box center [162, 194] width 67 height 20
type input "Meals and Entertainment"
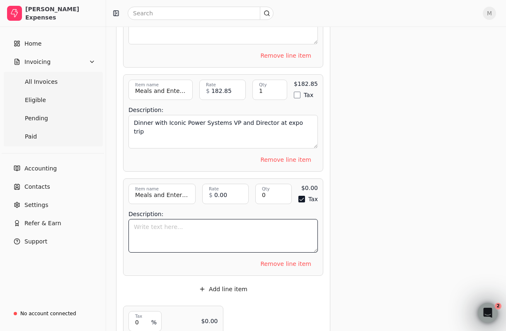
click at [168, 227] on textarea "Description:" at bounding box center [223, 236] width 189 height 34
type textarea "Lunch 4"
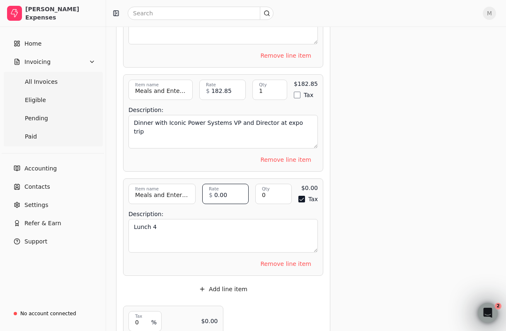
click at [224, 191] on input "0.00" at bounding box center [225, 194] width 46 height 20
type input "36.23"
click at [269, 188] on input "0" at bounding box center [273, 194] width 36 height 20
type input "1"
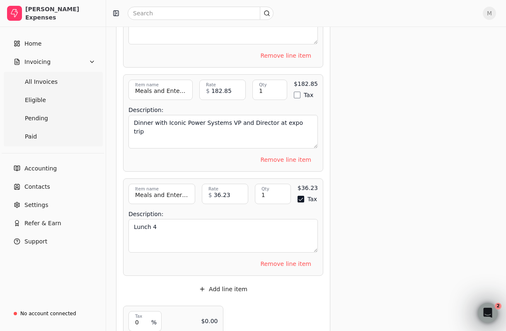
click at [302, 196] on button "Tax" at bounding box center [301, 199] width 7 height 7
click at [270, 219] on textarea "Lunch 4" at bounding box center [223, 236] width 189 height 34
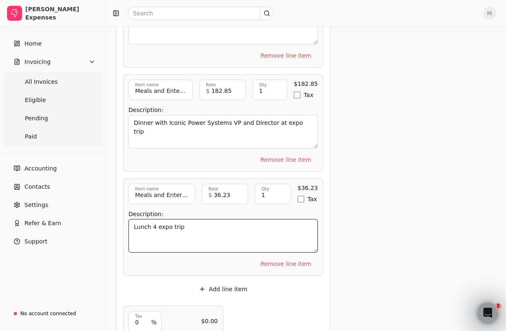
type textarea "Lunch 4 expo trip"
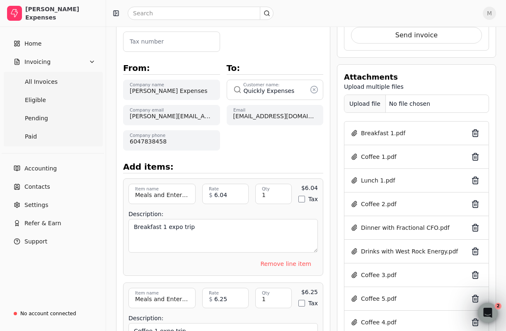
scroll to position [151, 0]
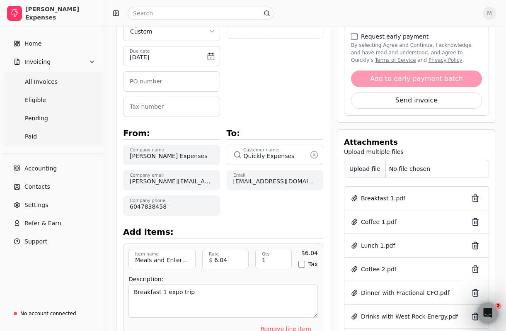
click at [367, 172] on div "Upload file" at bounding box center [365, 169] width 41 height 19
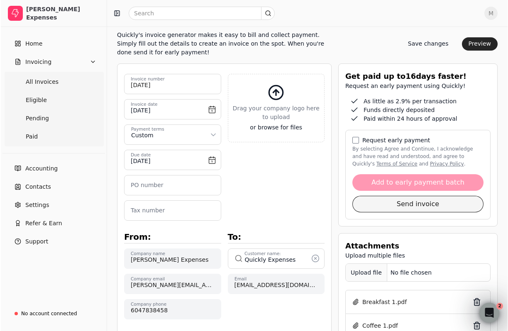
scroll to position [47, 0]
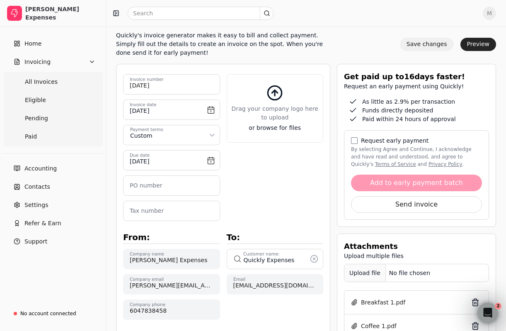
click at [427, 47] on button "Save changes" at bounding box center [427, 44] width 54 height 13
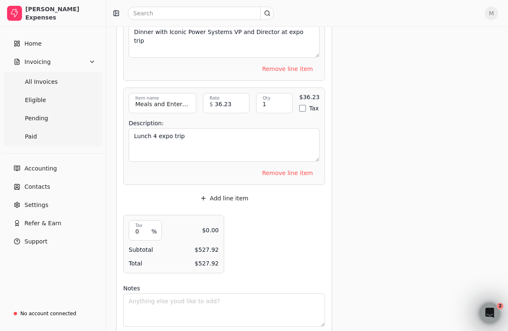
scroll to position [1673, 0]
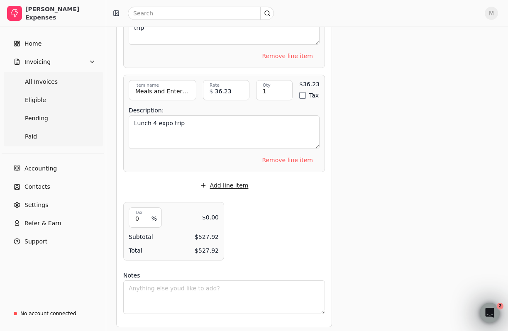
click at [225, 182] on button "Add line item" at bounding box center [224, 185] width 62 height 13
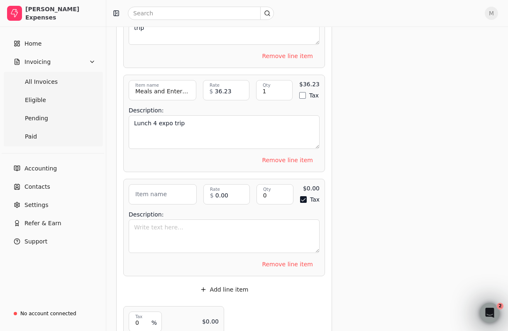
click at [158, 190] on label "Item name" at bounding box center [151, 194] width 32 height 9
click at [158, 187] on input "Item name" at bounding box center [163, 194] width 68 height 20
type input "Travel Expenses"
click at [274, 189] on input "0" at bounding box center [274, 194] width 37 height 20
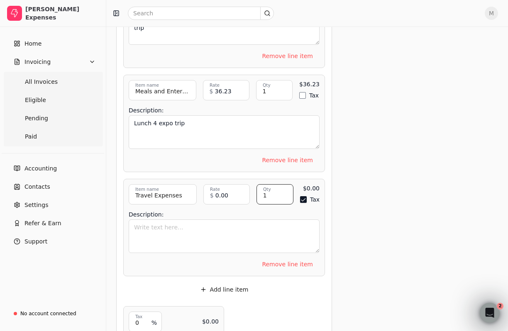
type input "1"
click at [306, 196] on button "Tax" at bounding box center [303, 199] width 7 height 7
click at [224, 193] on input "0.00" at bounding box center [226, 194] width 46 height 20
type input "38.95"
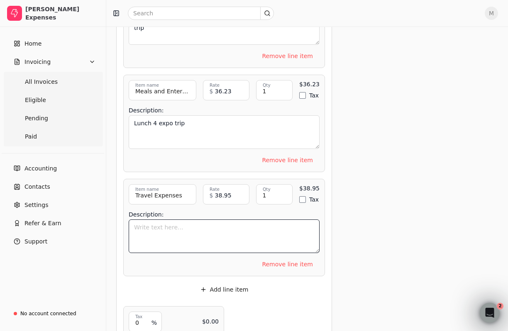
click at [260, 224] on textarea "Description:" at bounding box center [224, 236] width 191 height 34
type textarea "Uride [GEOGRAPHIC_DATA] 1"
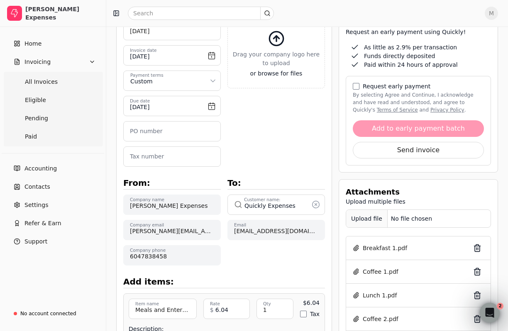
scroll to position [103, 0]
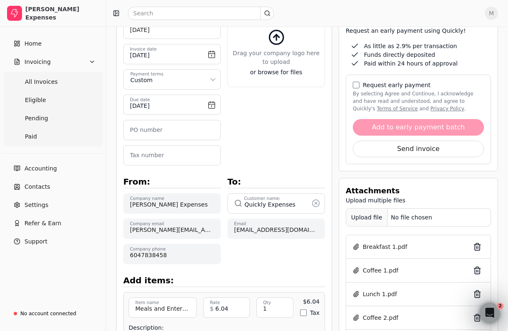
click at [369, 219] on div "Upload file" at bounding box center [366, 217] width 41 height 19
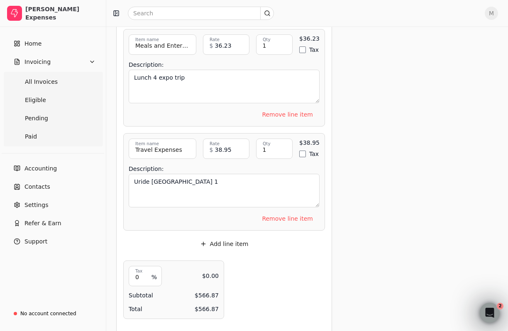
scroll to position [1719, 0]
click at [223, 238] on button "Add line item" at bounding box center [224, 243] width 62 height 13
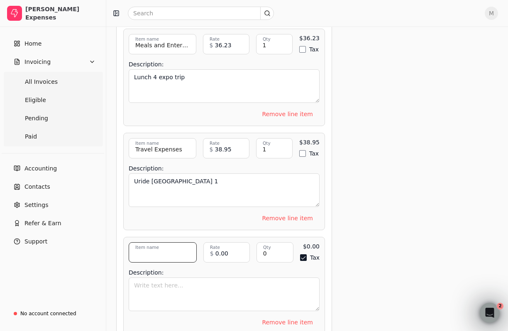
click at [177, 249] on input "Item name" at bounding box center [163, 252] width 68 height 20
type input "Travel"
click at [170, 144] on input "Travel Expenses" at bounding box center [163, 148] width 68 height 20
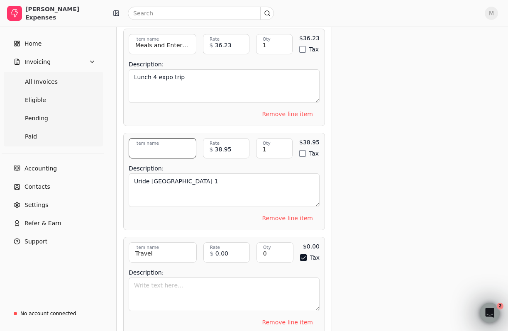
click at [170, 144] on input "Item name" at bounding box center [163, 148] width 68 height 20
type input "Travel"
click at [192, 295] on textarea "Description:" at bounding box center [224, 294] width 191 height 34
type textarea "j"
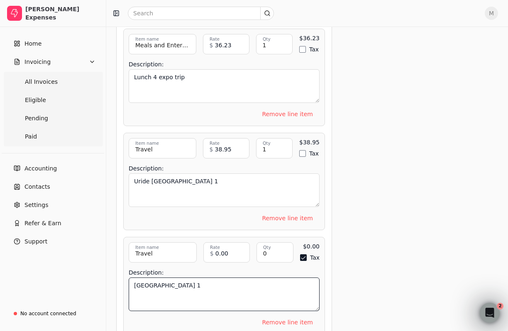
type textarea "[GEOGRAPHIC_DATA] 1"
click at [265, 244] on label "Qty" at bounding box center [267, 247] width 8 height 7
click at [265, 244] on input "0" at bounding box center [274, 252] width 37 height 20
type input "1"
click at [303, 254] on button "Tax" at bounding box center [303, 257] width 7 height 7
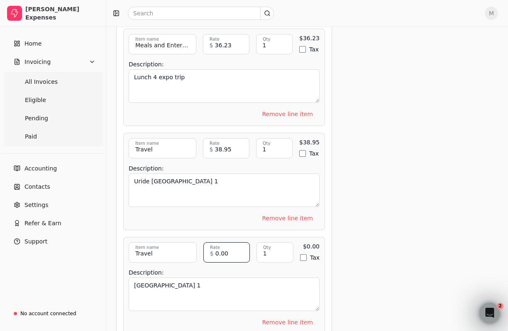
click at [231, 250] on input "0.00" at bounding box center [226, 252] width 46 height 20
type input "31.77"
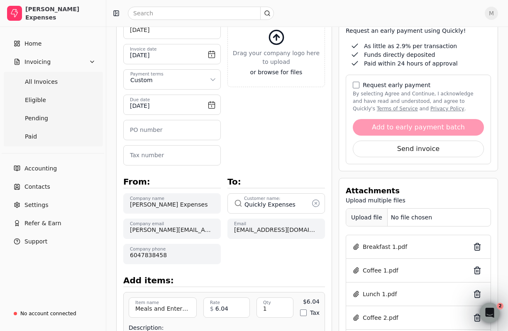
scroll to position [160, 0]
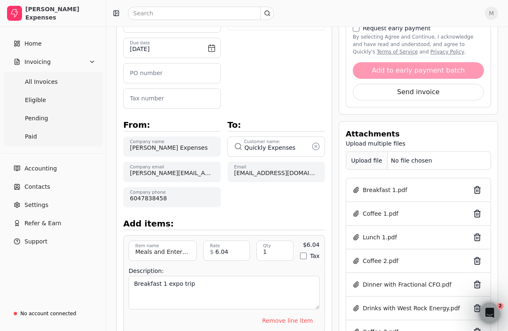
click at [369, 160] on div "Upload file" at bounding box center [366, 160] width 41 height 19
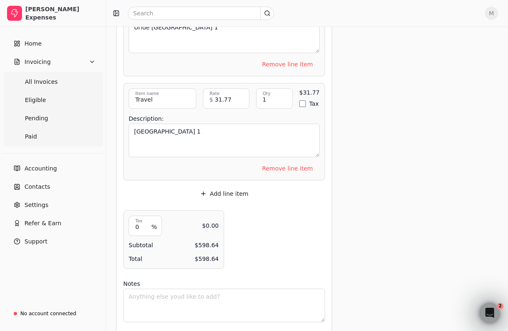
scroll to position [1880, 0]
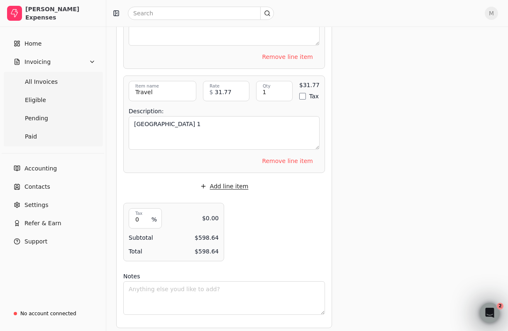
click at [231, 180] on button "Add line item" at bounding box center [224, 186] width 62 height 13
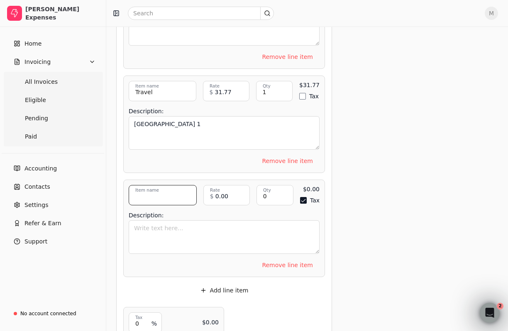
click at [170, 194] on input "Item name" at bounding box center [163, 195] width 68 height 20
type input "Travel"
click at [265, 190] on input "0" at bounding box center [274, 195] width 37 height 20
type input "1"
click at [303, 197] on button "Tax" at bounding box center [303, 200] width 7 height 7
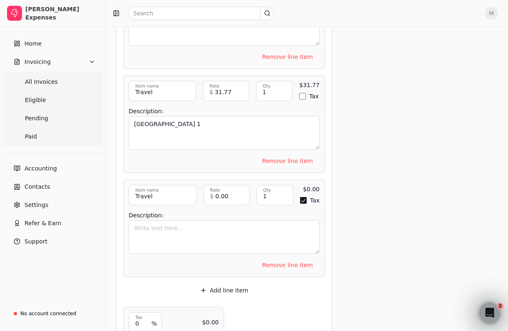
click at [303, 197] on button "Tax" at bounding box center [303, 200] width 7 height 7
click at [223, 194] on input "0.00" at bounding box center [226, 195] width 46 height 20
click at [232, 188] on input "0.00" at bounding box center [226, 195] width 46 height 20
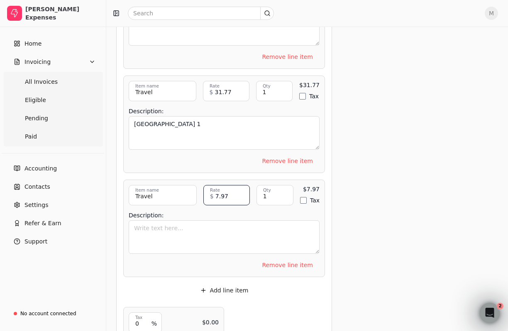
type input "7.97"
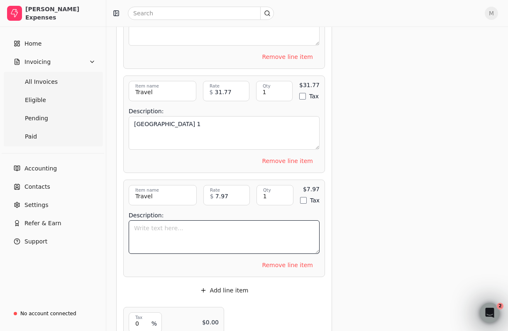
click at [202, 228] on textarea "Description:" at bounding box center [224, 237] width 191 height 34
type textarea "Uber tip 1"
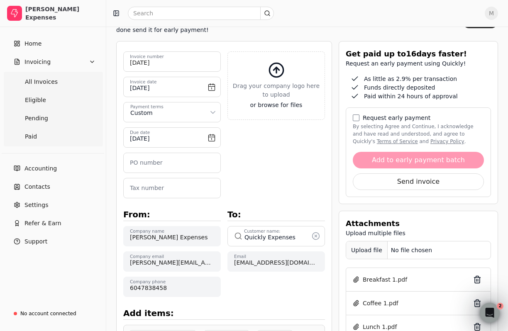
scroll to position [0, 0]
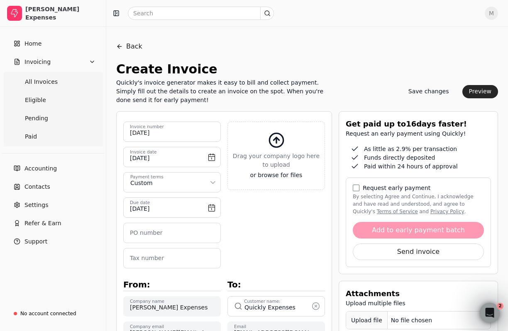
click at [368, 318] on div "Upload file" at bounding box center [366, 320] width 41 height 19
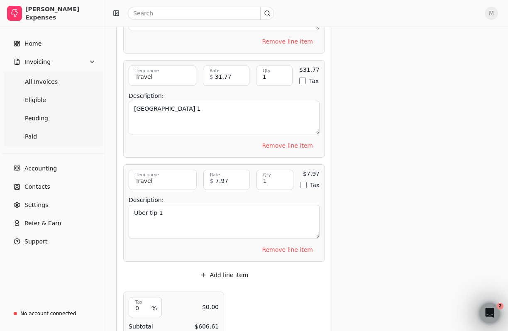
scroll to position [1984, 0]
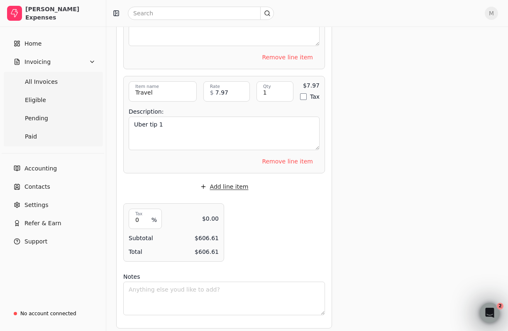
click at [236, 182] on button "Add line item" at bounding box center [224, 186] width 62 height 13
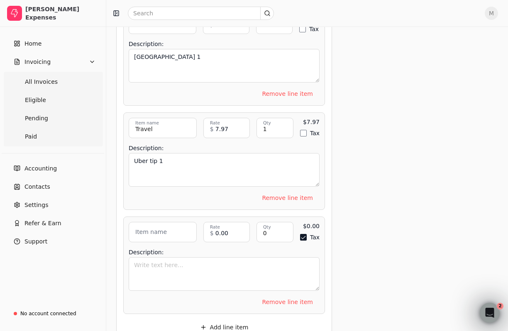
scroll to position [1946, 0]
click at [156, 229] on label "Item name" at bounding box center [151, 233] width 32 height 9
click at [156, 224] on input "Item name" at bounding box center [163, 233] width 68 height 20
type input "Travel"
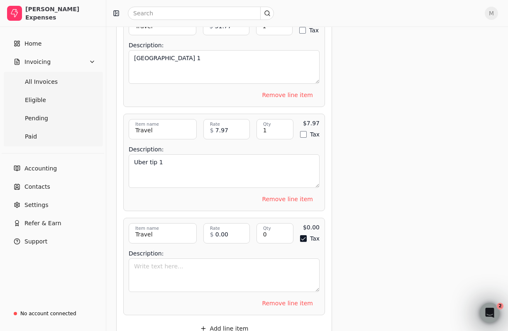
click at [302, 235] on button "Tax" at bounding box center [303, 238] width 7 height 7
click at [282, 226] on input "0" at bounding box center [274, 233] width 37 height 20
type input "1"
click at [232, 232] on input "0.00" at bounding box center [226, 233] width 46 height 20
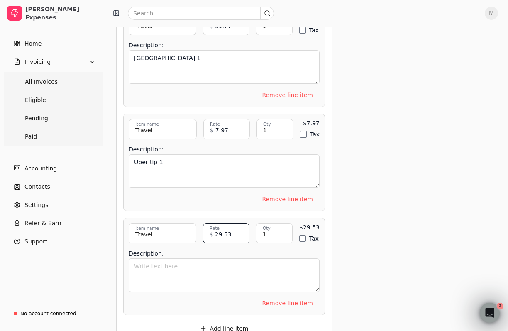
type input "29.53"
click at [238, 270] on textarea "Description:" at bounding box center [224, 275] width 191 height 34
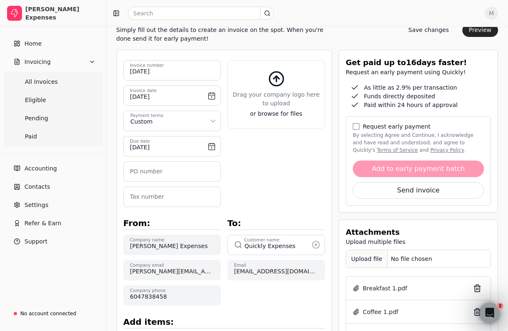
scroll to position [61, 0]
click at [373, 261] on div "Upload file" at bounding box center [366, 259] width 41 height 19
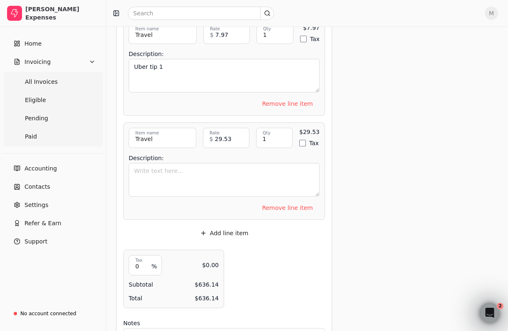
scroll to position [2042, 0]
click at [183, 174] on textarea "Description:" at bounding box center [224, 179] width 191 height 34
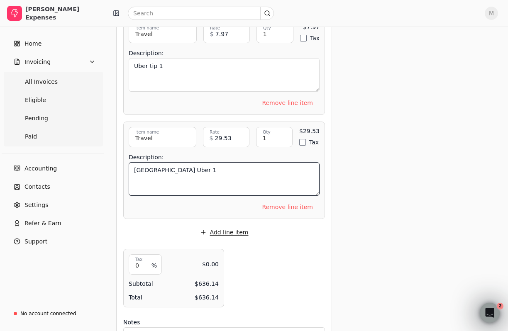
type textarea "[GEOGRAPHIC_DATA] Uber 1"
click at [223, 226] on button "Add line item" at bounding box center [224, 232] width 62 height 13
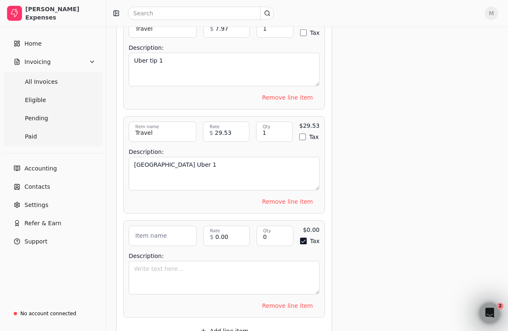
scroll to position [2048, 0]
click at [180, 269] on textarea "Description:" at bounding box center [224, 277] width 191 height 34
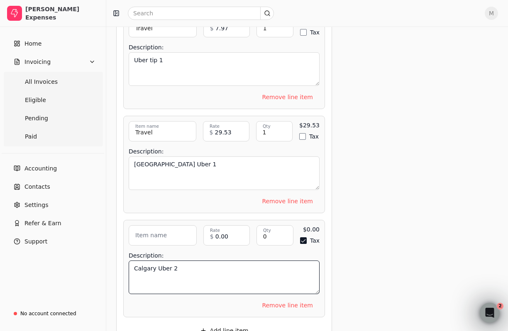
type textarea "Calgary Uber 2"
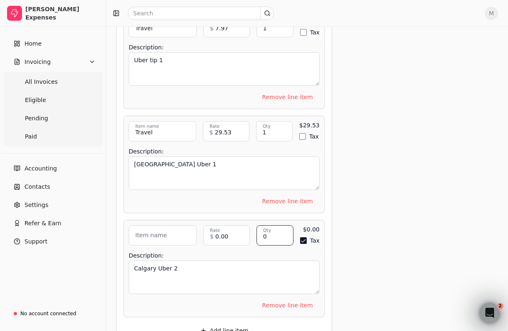
click at [281, 234] on input "0" at bounding box center [274, 235] width 37 height 20
type input "1"
click at [307, 237] on div "Tax" at bounding box center [309, 240] width 19 height 7
click at [303, 237] on button "Tax" at bounding box center [303, 240] width 7 height 7
click at [231, 229] on input "0.00" at bounding box center [226, 235] width 46 height 20
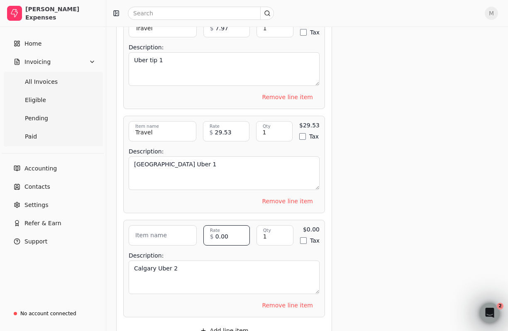
click at [231, 229] on input "0.00" at bounding box center [226, 235] width 46 height 20
type input "17.75"
click at [160, 231] on label "Item name" at bounding box center [151, 235] width 32 height 9
click at [160, 229] on input "Item name" at bounding box center [163, 235] width 68 height 20
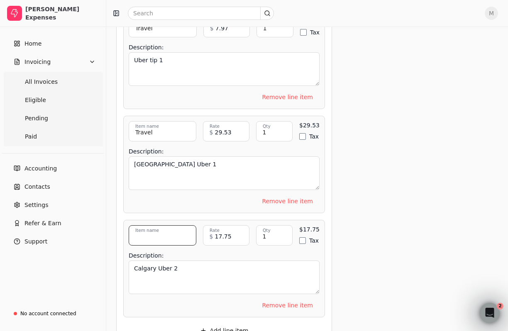
type input "Travel"
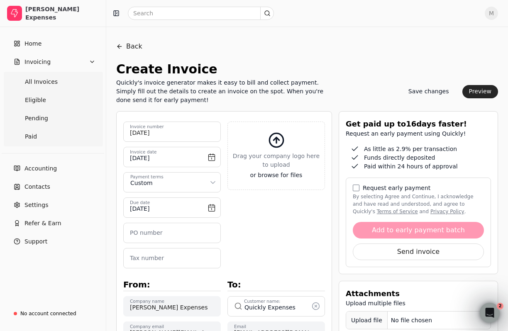
scroll to position [23, 0]
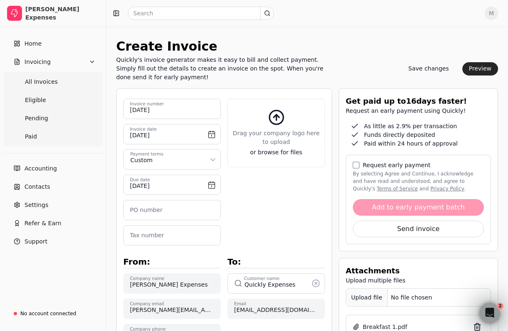
click at [363, 297] on div "Upload file" at bounding box center [366, 297] width 41 height 19
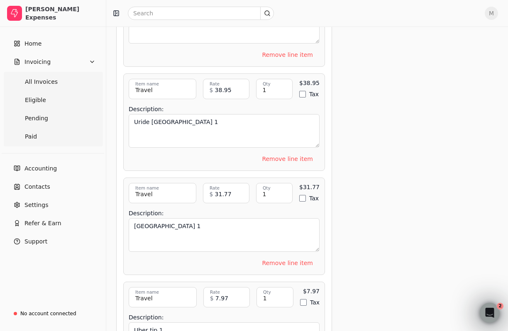
scroll to position [2191, 0]
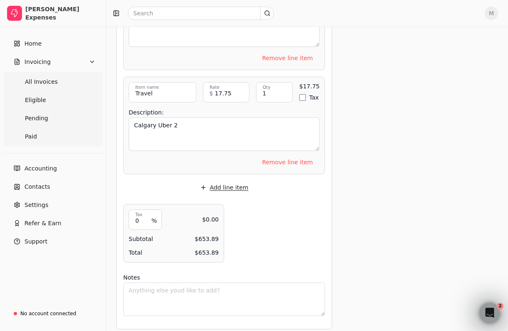
click at [227, 181] on button "Add line item" at bounding box center [224, 187] width 62 height 13
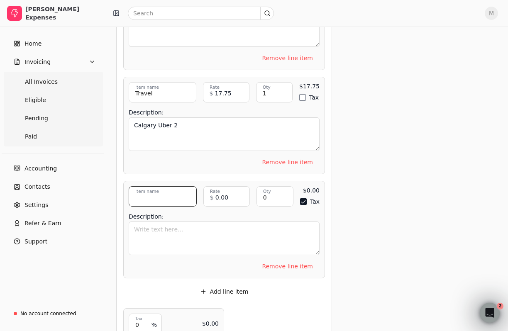
click at [173, 189] on input "Item name" at bounding box center [163, 196] width 68 height 20
type input "Travel"
click at [270, 190] on input "0" at bounding box center [274, 196] width 37 height 20
type input "1"
click at [305, 198] on button "Tax" at bounding box center [303, 201] width 7 height 7
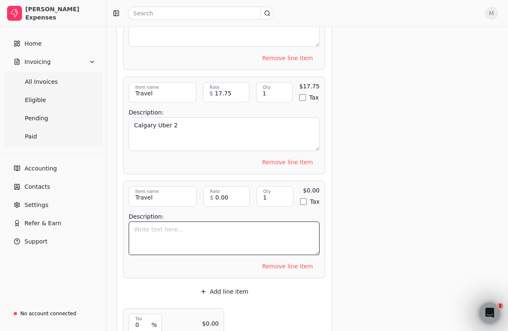
click at [240, 221] on textarea "Description:" at bounding box center [224, 238] width 191 height 34
click at [187, 225] on textarea "[GEOGRAPHIC_DATA] Uber 3" at bounding box center [224, 238] width 191 height 34
type textarea "Uride [GEOGRAPHIC_DATA] 2"
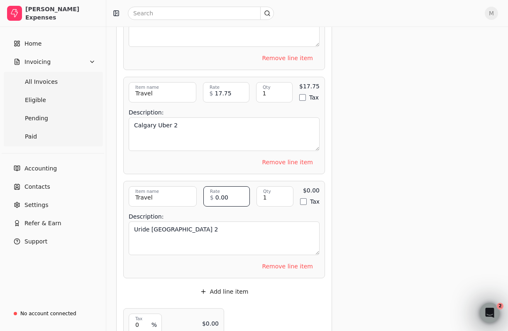
click at [225, 192] on input "0.00" at bounding box center [226, 196] width 46 height 20
type input "47.67"
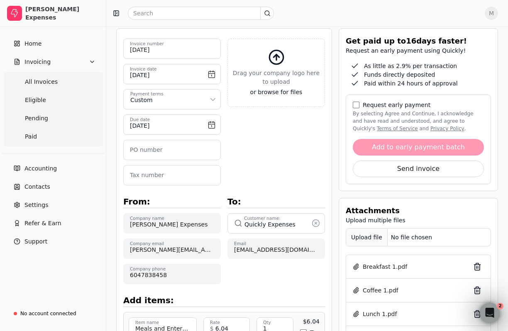
scroll to position [82, 0]
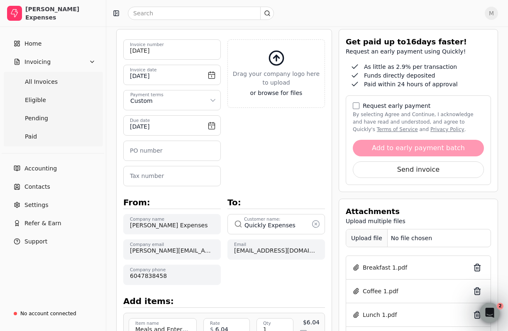
click at [370, 238] on div "Upload file" at bounding box center [366, 238] width 41 height 19
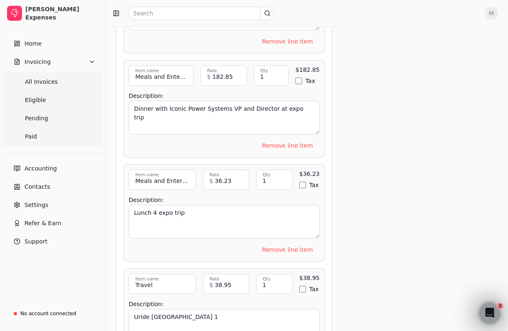
scroll to position [2295, 0]
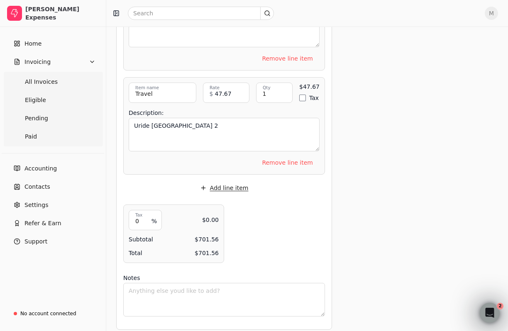
click at [230, 181] on button "Add line item" at bounding box center [224, 187] width 62 height 13
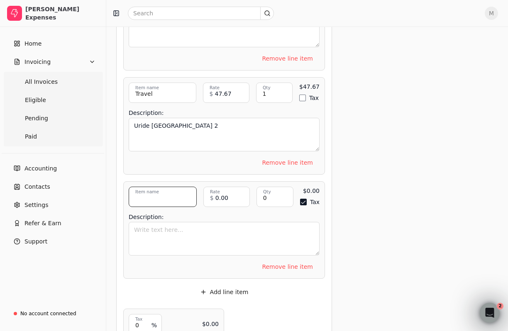
click at [172, 194] on input "Item name" at bounding box center [163, 197] width 68 height 20
type input "Travel"
click at [304, 199] on button "Tax" at bounding box center [303, 202] width 7 height 7
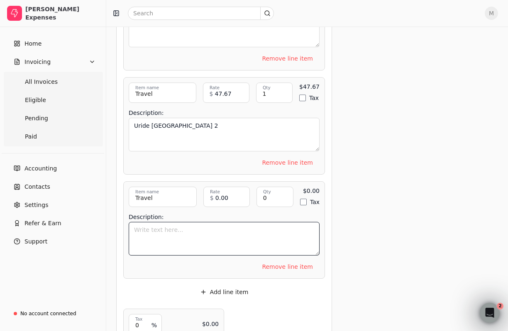
click at [269, 231] on textarea "Description:" at bounding box center [224, 239] width 191 height 34
type textarea "Taxi airport [GEOGRAPHIC_DATA]"
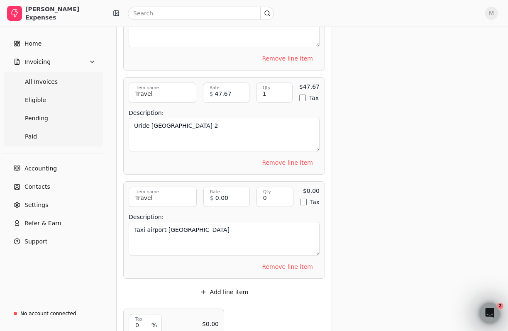
click at [289, 188] on input "0" at bounding box center [274, 197] width 37 height 20
type input "1"
click at [228, 189] on input "0.00" at bounding box center [226, 197] width 46 height 20
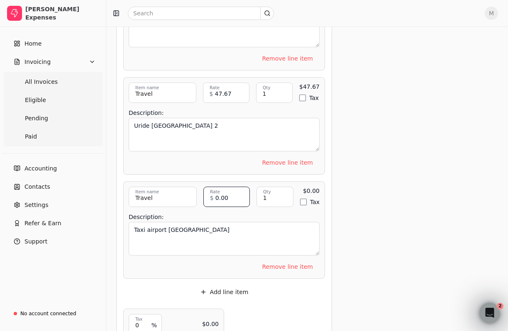
click at [228, 189] on input "0.00" at bounding box center [226, 197] width 46 height 20
type input "55.08"
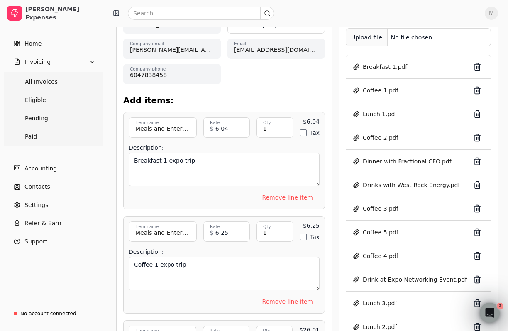
scroll to position [0, 0]
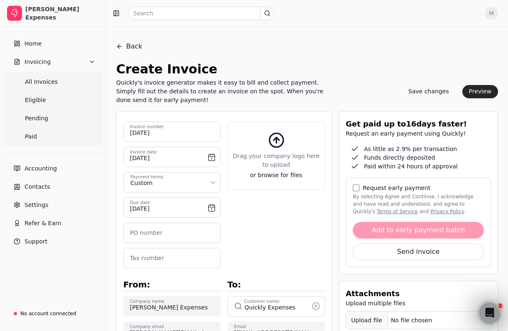
click at [364, 322] on div "Upload file" at bounding box center [366, 320] width 41 height 19
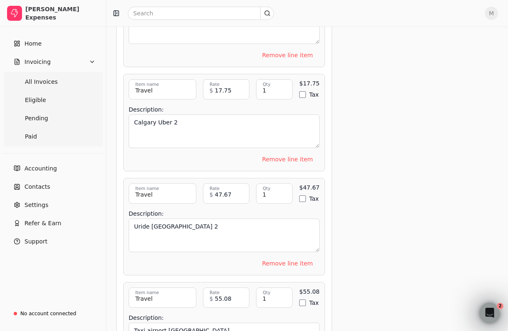
scroll to position [2399, 0]
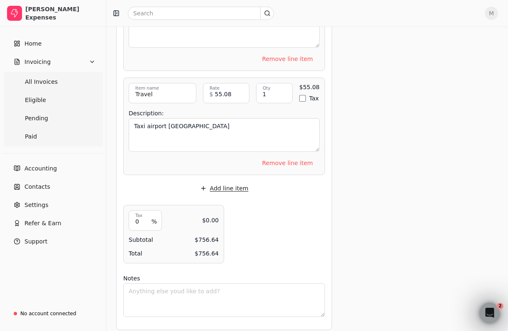
click at [228, 182] on button "Add line item" at bounding box center [224, 188] width 62 height 13
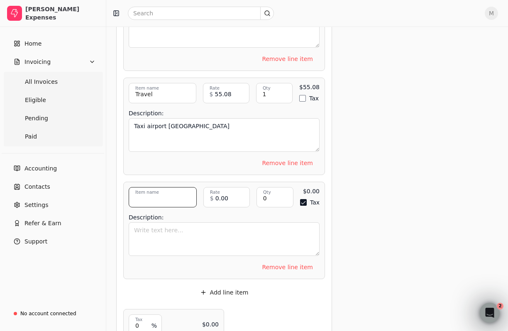
click at [166, 192] on input "Item name" at bounding box center [163, 197] width 68 height 20
type input "Travel"
click at [284, 190] on input "0" at bounding box center [274, 197] width 37 height 20
type input "1"
click at [302, 199] on button "Tax" at bounding box center [303, 202] width 7 height 7
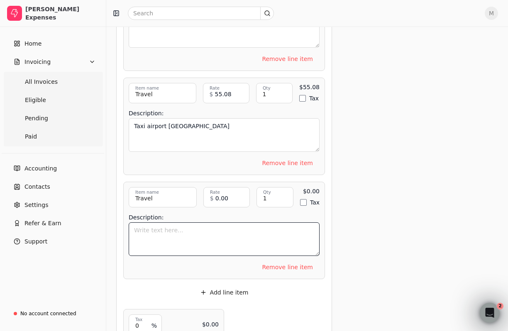
click at [281, 222] on textarea "Description:" at bounding box center [224, 239] width 191 height 34
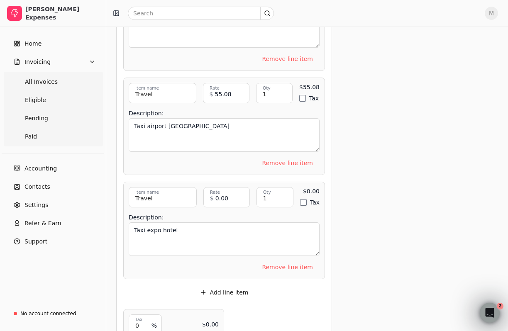
click at [236, 226] on textarea "Taxi expo hotel" at bounding box center [224, 239] width 191 height 34
type textarea "Taxi expo hotel 1"
click at [229, 188] on input "0.00" at bounding box center [226, 197] width 46 height 20
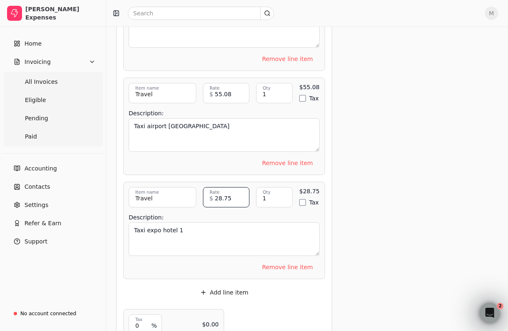
type input "28.75"
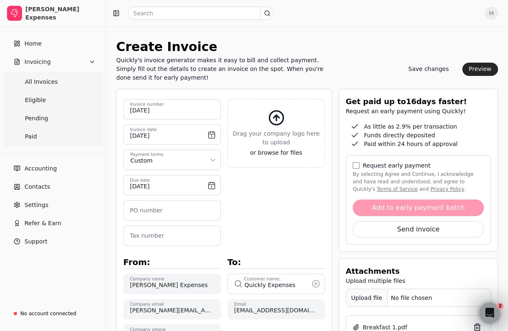
scroll to position [22, 0]
click at [368, 297] on div "Upload file" at bounding box center [366, 298] width 41 height 19
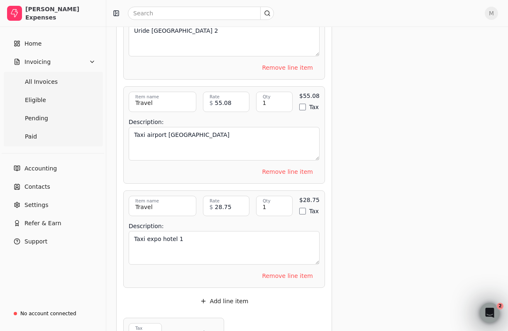
scroll to position [2502, 0]
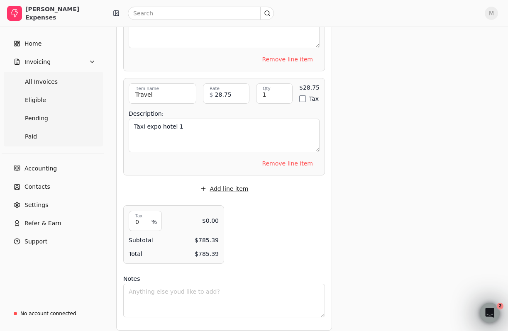
click at [220, 182] on button "Add line item" at bounding box center [224, 188] width 62 height 13
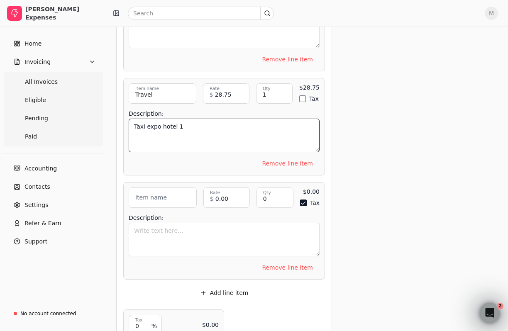
click at [179, 123] on textarea "Taxi expo hotel 1" at bounding box center [224, 136] width 191 height 34
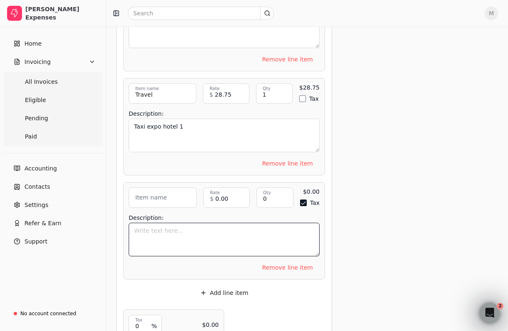
click at [172, 223] on textarea "Description:" at bounding box center [224, 240] width 191 height 34
paste textarea "Taxi expo hotel 1"
click at [185, 223] on textarea "Taxi expo hotel 1" at bounding box center [224, 240] width 191 height 34
type textarea "Taxi expo hotel 2"
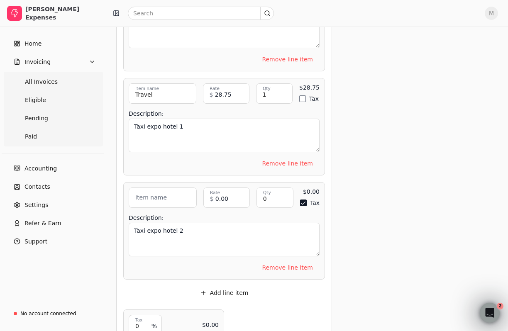
click at [299, 192] on div "Item name Taxi expo hotel 2 Item description 0.00 Rate $ 0 Qty 0 Qty $0.00 Tax …" at bounding box center [224, 197] width 191 height 20
click at [302, 199] on button "Tax" at bounding box center [303, 202] width 7 height 7
click at [232, 189] on input "0.00" at bounding box center [226, 197] width 46 height 20
type input "11.50"
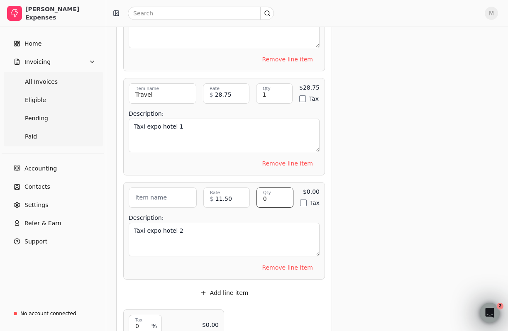
click at [274, 193] on input "0" at bounding box center [274, 197] width 37 height 20
type input "1"
click at [176, 195] on input "Item name" at bounding box center [163, 197] width 68 height 20
type input "Travel"
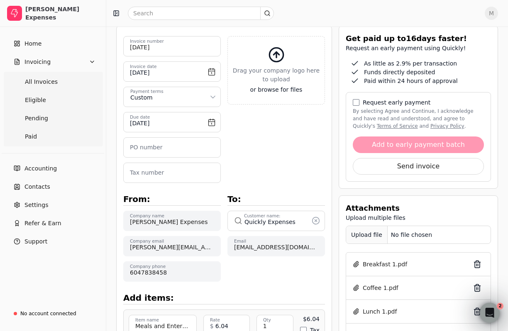
scroll to position [0, 0]
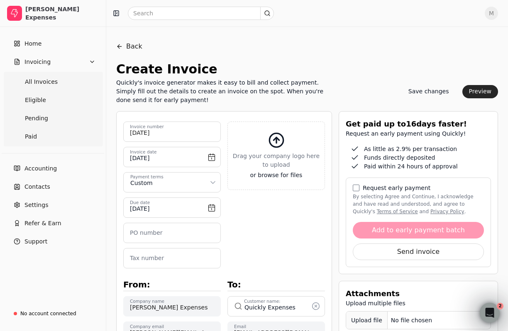
click at [367, 322] on div "Upload file" at bounding box center [366, 320] width 41 height 19
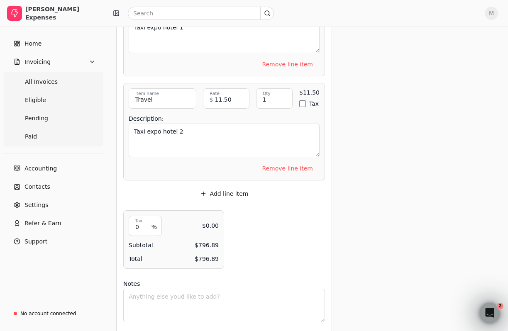
scroll to position [2606, 0]
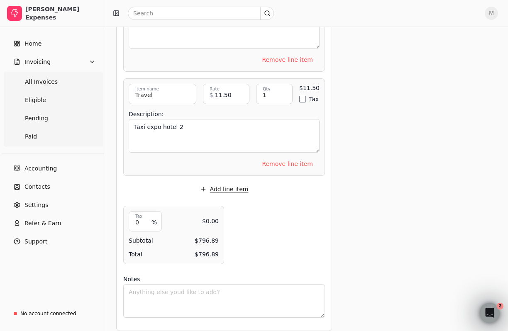
click at [235, 182] on button "Add line item" at bounding box center [224, 188] width 62 height 13
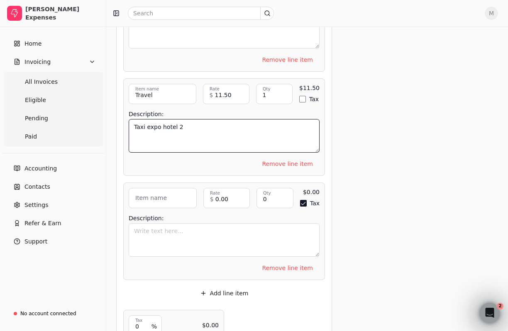
click at [160, 124] on textarea "Taxi expo hotel 2" at bounding box center [224, 136] width 191 height 34
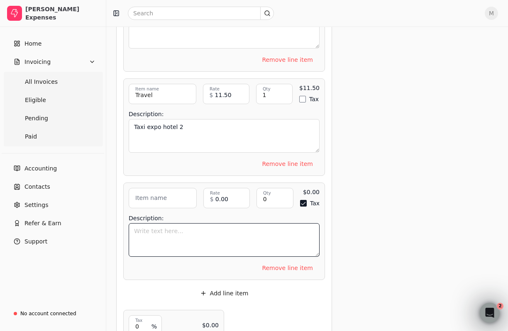
click at [192, 223] on textarea "Description:" at bounding box center [224, 240] width 191 height 34
paste textarea "Taxi expo hotel 2"
type textarea "Taxi expo hotel 3"
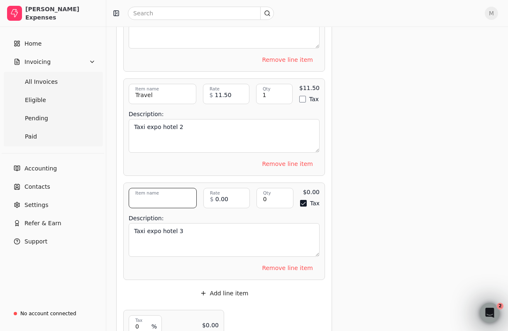
click at [171, 192] on input "Item name" at bounding box center [163, 198] width 68 height 20
type input "Travel"
click at [307, 200] on div "Tax" at bounding box center [309, 203] width 19 height 7
click at [304, 200] on button "Tax" at bounding box center [303, 203] width 7 height 7
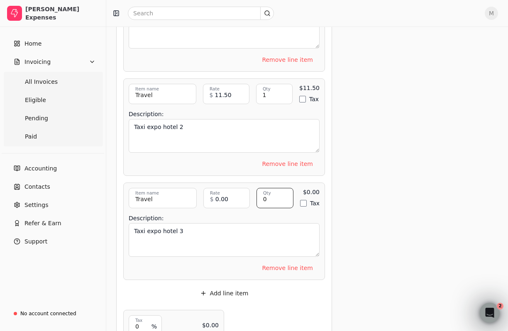
click at [275, 190] on input "0" at bounding box center [274, 198] width 37 height 20
type input "0"
type input "1"
click at [222, 189] on input "0.00" at bounding box center [226, 198] width 46 height 20
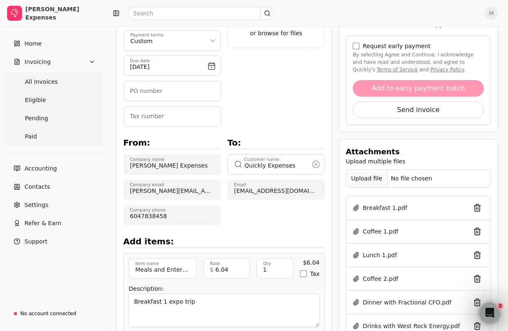
scroll to position [0, 0]
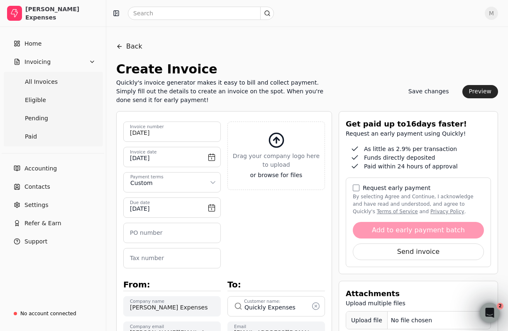
type input "9.89"
click at [372, 323] on div "Upload file" at bounding box center [366, 320] width 41 height 19
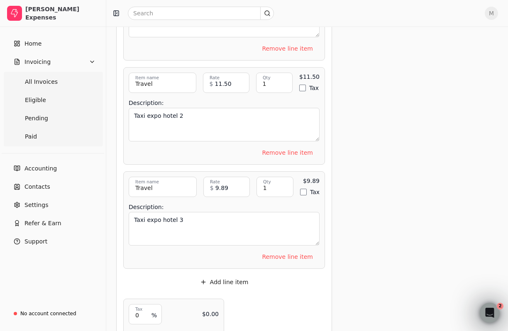
scroll to position [2710, 0]
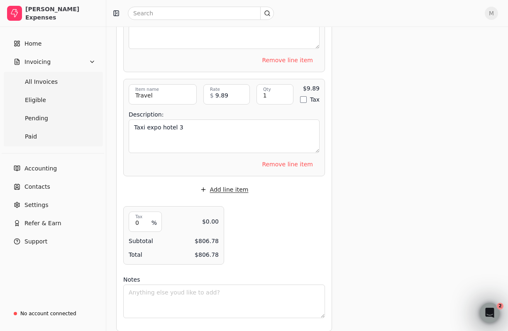
click at [233, 183] on button "Add line item" at bounding box center [224, 189] width 62 height 13
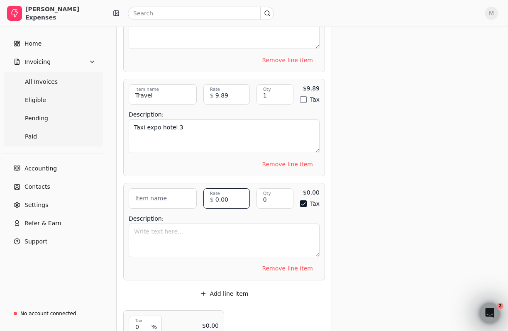
click at [221, 192] on input "0.00" at bounding box center [226, 198] width 46 height 20
type input "52.84"
click at [165, 190] on input "Item name" at bounding box center [163, 198] width 68 height 20
type input "Travel"
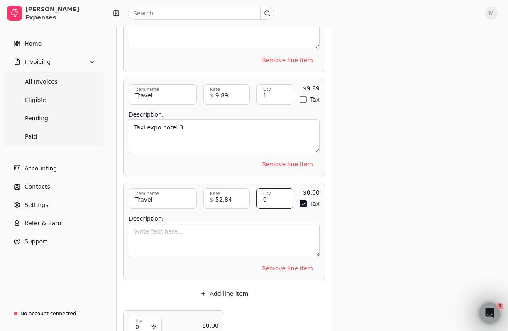
click at [271, 189] on input "0" at bounding box center [274, 198] width 37 height 20
type input "1"
click at [302, 200] on button "Tax" at bounding box center [302, 203] width 7 height 7
click at [274, 231] on textarea "Description:" at bounding box center [224, 240] width 191 height 34
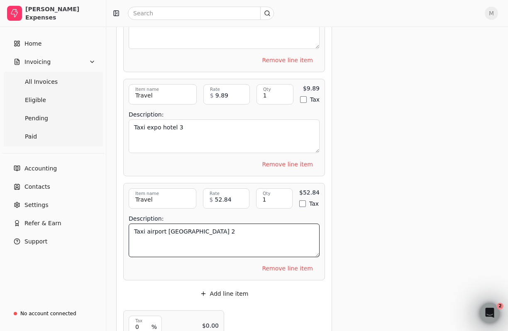
type textarea "Taxi airport [GEOGRAPHIC_DATA] 2"
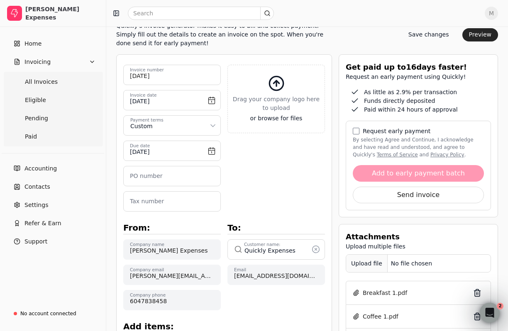
scroll to position [56, 0]
click at [369, 262] on div "Upload file" at bounding box center [366, 264] width 41 height 19
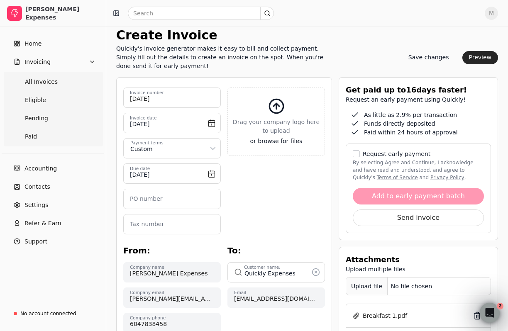
scroll to position [34, 0]
click at [367, 288] on div "Upload file" at bounding box center [366, 286] width 41 height 19
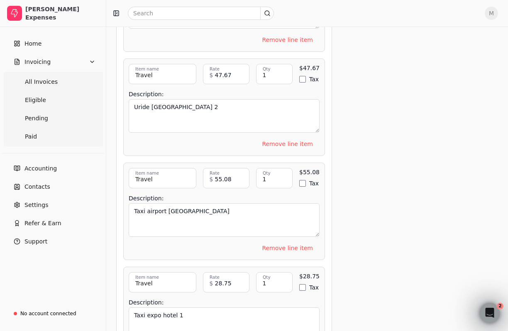
scroll to position [2813, 0]
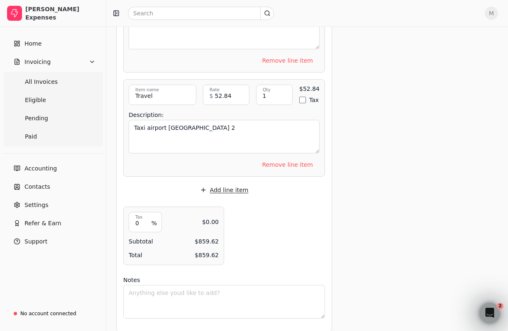
click at [233, 183] on button "Add line item" at bounding box center [224, 189] width 62 height 13
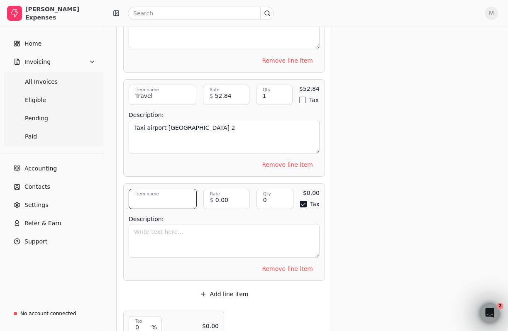
click at [175, 193] on input "Item name" at bounding box center [163, 199] width 68 height 20
type input "Travel"
click at [178, 224] on textarea "Description:" at bounding box center [224, 241] width 191 height 34
click at [272, 190] on input "0" at bounding box center [274, 199] width 37 height 20
type input "1"
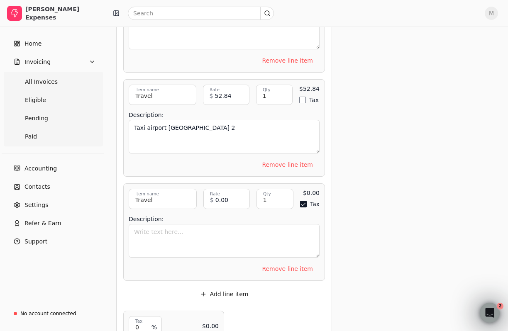
click at [306, 201] on div "Tax" at bounding box center [309, 204] width 19 height 7
click at [304, 201] on button "Tax" at bounding box center [303, 204] width 7 height 7
click at [226, 197] on input "0.00" at bounding box center [226, 199] width 46 height 20
type input "15.58"
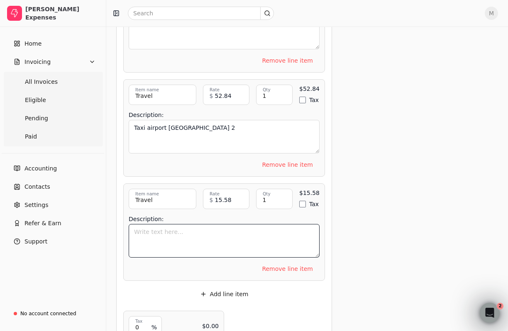
click at [209, 224] on textarea "Description:" at bounding box center [224, 241] width 191 height 34
click at [221, 232] on textarea "Uride Tip" at bounding box center [224, 241] width 191 height 34
type textarea "Uride Tip 1"
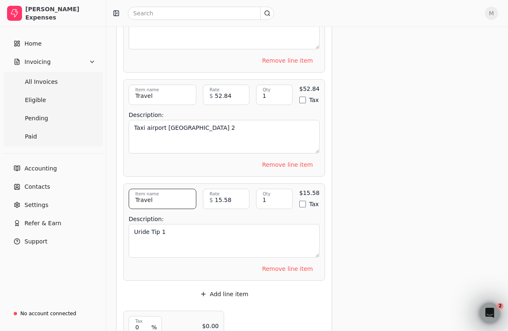
click at [165, 193] on input "Travel" at bounding box center [163, 199] width 68 height 20
type input "Transportation"
click at [162, 192] on input "Transportation" at bounding box center [163, 199] width 68 height 20
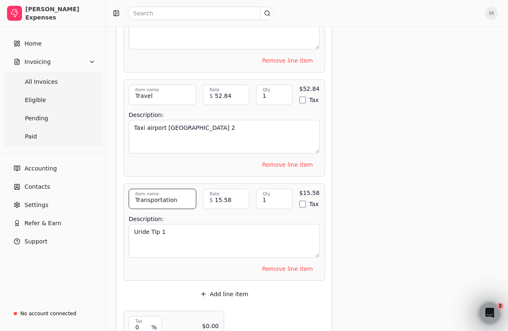
click at [162, 192] on input "Transportation" at bounding box center [163, 199] width 68 height 20
click at [147, 90] on input "Travel" at bounding box center [163, 95] width 68 height 20
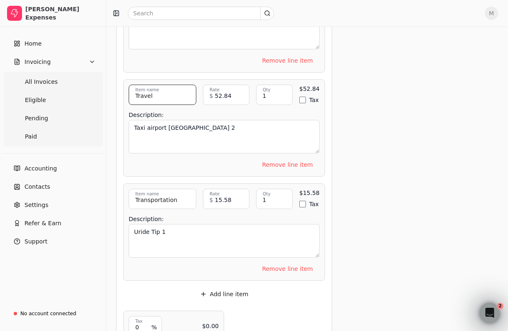
paste input "nsportation"
type input "Transportation"
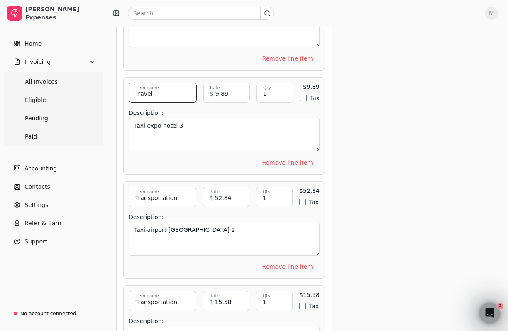
click at [143, 84] on input "Travel" at bounding box center [163, 93] width 68 height 20
paste input "nsportation"
type input "Transportation"
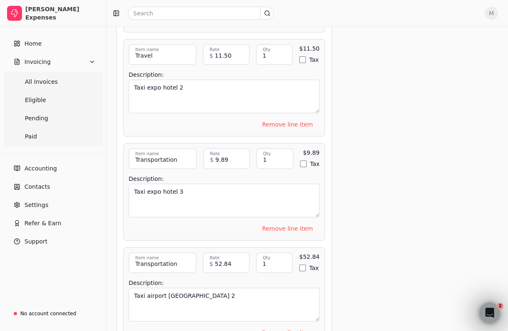
scroll to position [2643, 0]
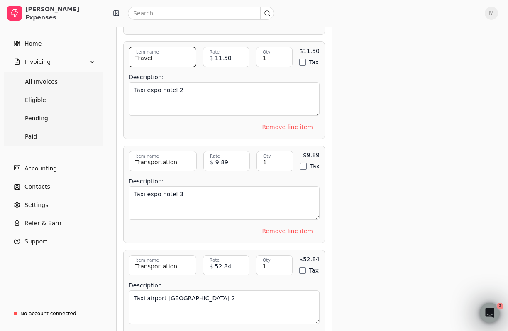
click at [152, 53] on input "Travel" at bounding box center [163, 57] width 68 height 20
paste input "nsportation"
type input "Transportation"
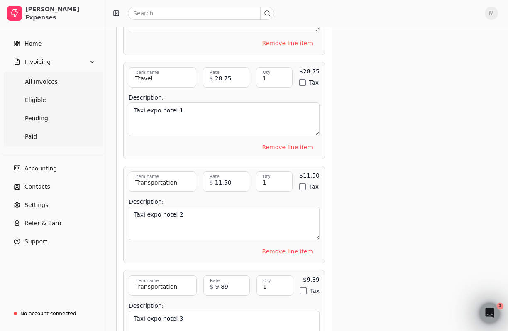
scroll to position [2517, 0]
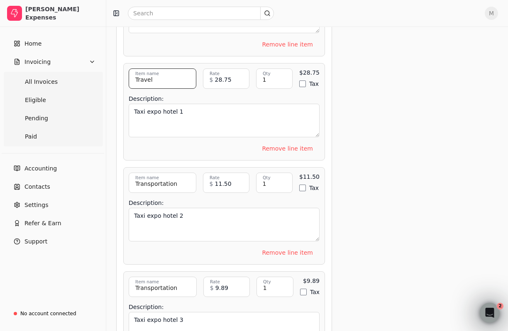
click at [146, 73] on input "Travel" at bounding box center [163, 78] width 68 height 20
paste input "nsportation"
type input "Transportation"
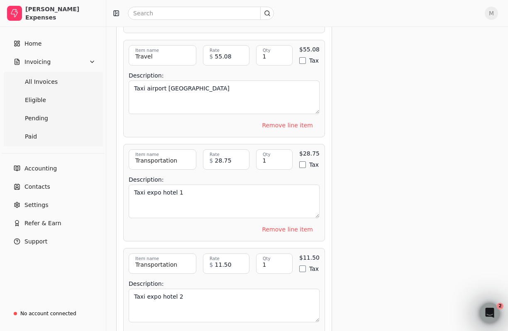
scroll to position [2436, 0]
click at [149, 48] on input "Travel" at bounding box center [163, 56] width 68 height 20
paste input "nsportation"
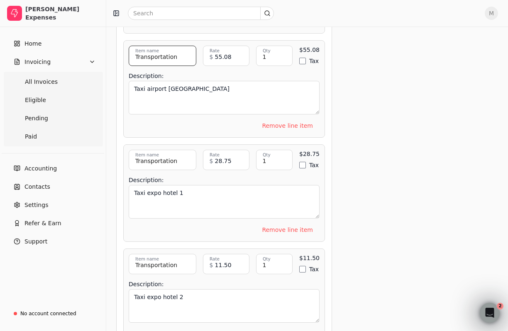
type input "Transportation"
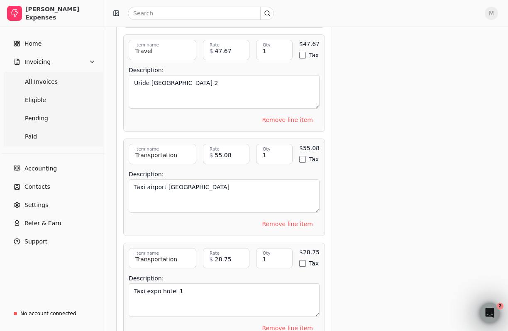
scroll to position [2334, 0]
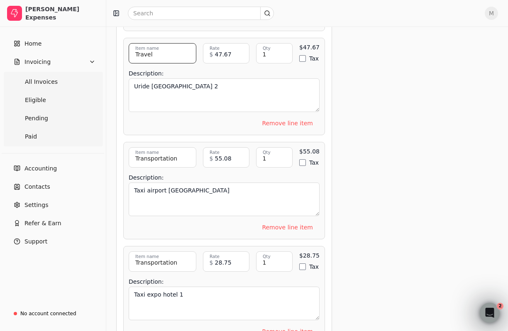
click at [148, 47] on input "Travel" at bounding box center [163, 53] width 68 height 20
paste input "nsportation"
type input "Transportation"
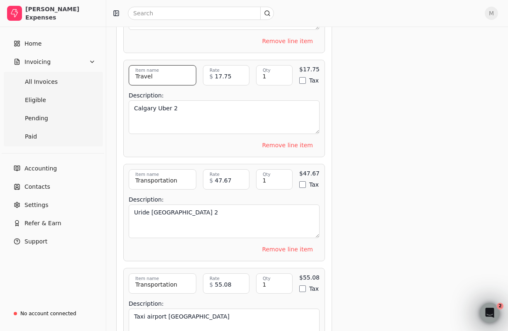
click at [143, 68] on input "Travel" at bounding box center [163, 75] width 68 height 20
paste input "nsportation"
type input "Transportation"
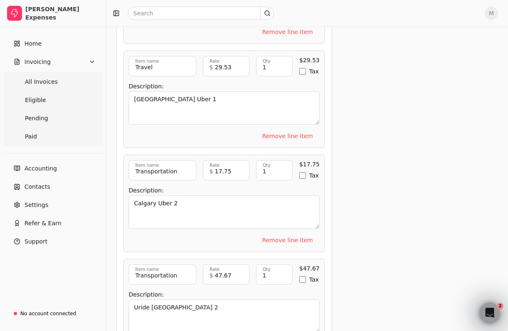
scroll to position [2113, 0]
click at [143, 58] on input "Travel" at bounding box center [163, 66] width 68 height 20
paste input "nsportation"
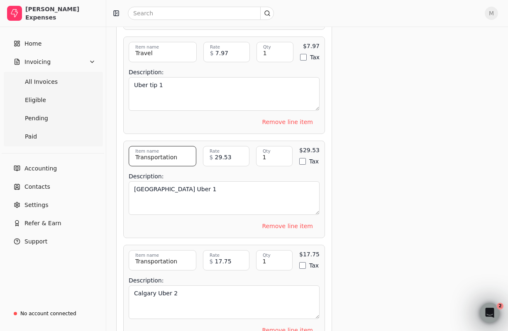
scroll to position [2018, 0]
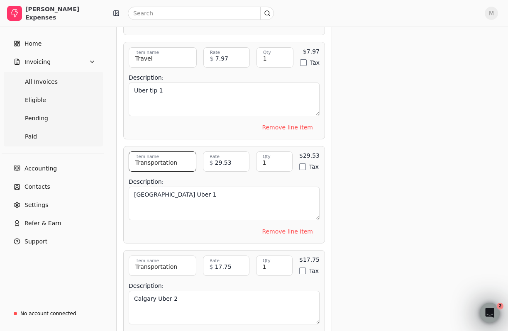
type input "Transportation"
click at [142, 52] on input "Travel" at bounding box center [163, 57] width 68 height 20
paste input "nsportation"
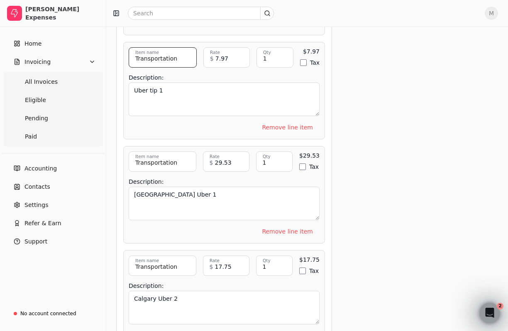
type input "Transportation"
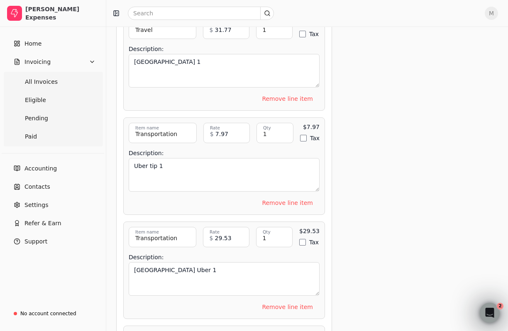
scroll to position [1887, 0]
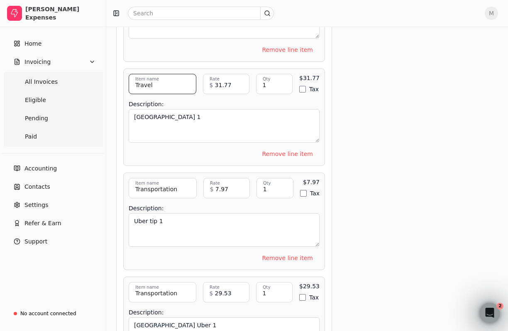
click at [143, 77] on input "Travel" at bounding box center [163, 84] width 68 height 20
paste input "nsportation"
type input "Transportation"
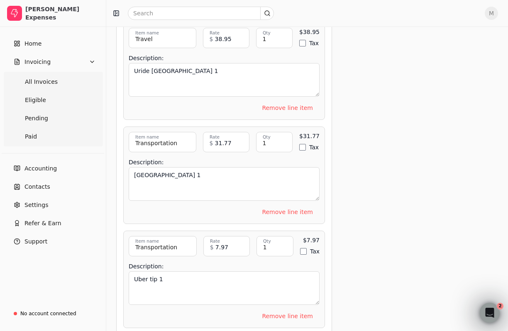
scroll to position [1822, 0]
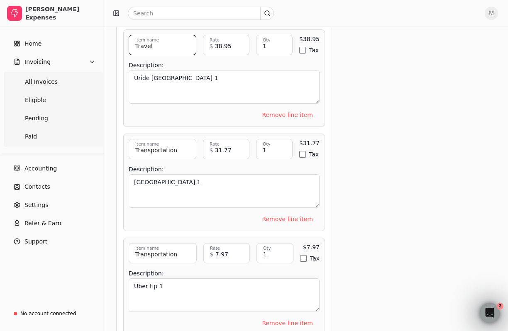
click at [149, 44] on input "Travel" at bounding box center [163, 45] width 68 height 20
paste input "nsportation"
type input "Transportation"
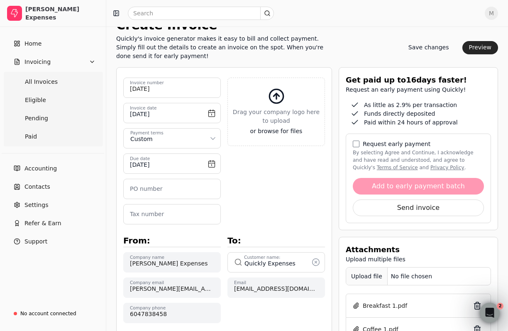
scroll to position [0, 0]
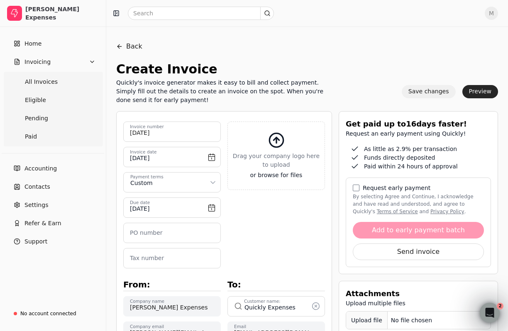
click at [418, 92] on button "Save changes" at bounding box center [428, 91] width 54 height 13
click at [423, 90] on button "Save changes" at bounding box center [428, 91] width 54 height 13
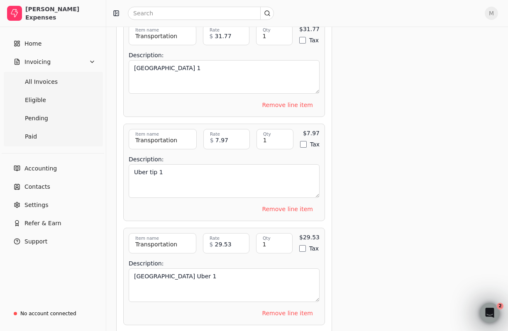
scroll to position [1939, 0]
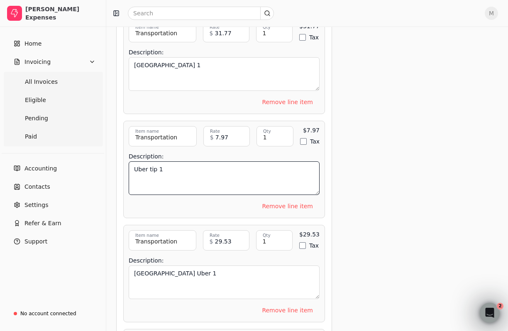
click at [155, 166] on textarea "Uber tip 1" at bounding box center [224, 178] width 191 height 34
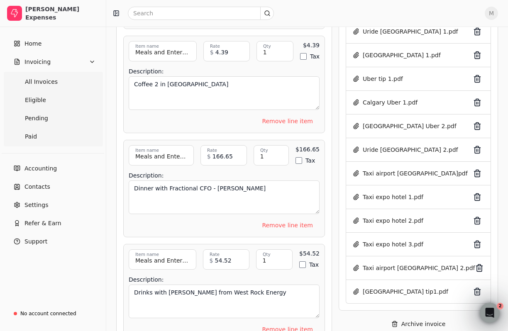
scroll to position [663, 0]
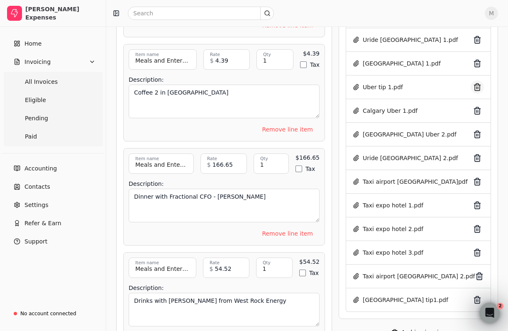
type textarea "Uber [GEOGRAPHIC_DATA] 1"
click at [478, 88] on button "button" at bounding box center [476, 86] width 13 height 13
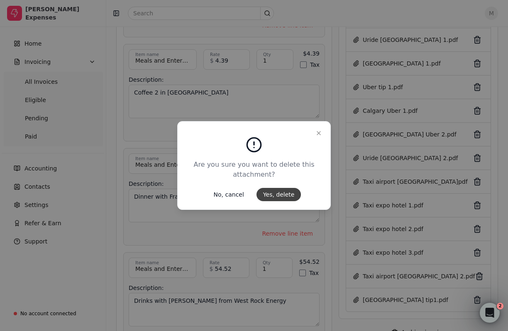
click at [289, 192] on button "Yes, delete" at bounding box center [278, 194] width 45 height 13
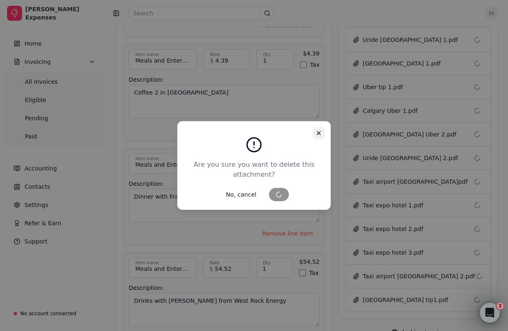
click at [320, 134] on icon "button" at bounding box center [318, 132] width 3 height 3
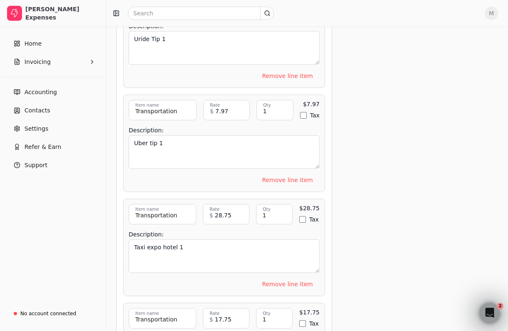
scroll to position [2699, 0]
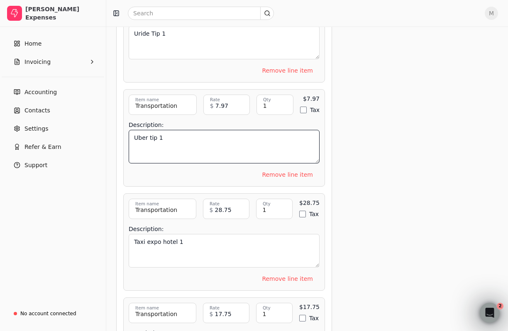
click at [165, 130] on textarea "Uber tip 1" at bounding box center [224, 147] width 191 height 34
click at [235, 134] on textarea "[GEOGRAPHIC_DATA] Uber 3" at bounding box center [224, 147] width 191 height 34
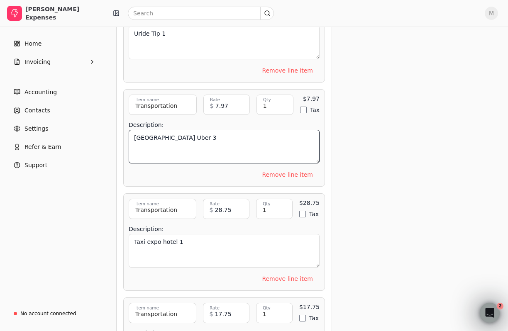
type textarea "[GEOGRAPHIC_DATA] Uber 3"
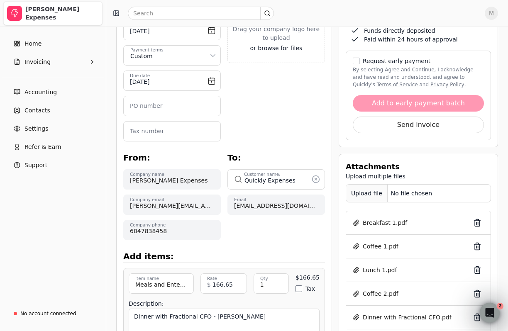
scroll to position [132, 0]
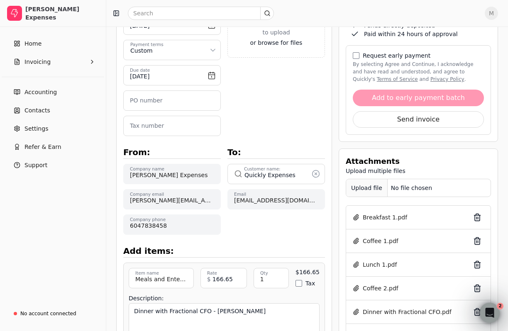
click at [364, 186] on div "Upload file" at bounding box center [366, 188] width 41 height 19
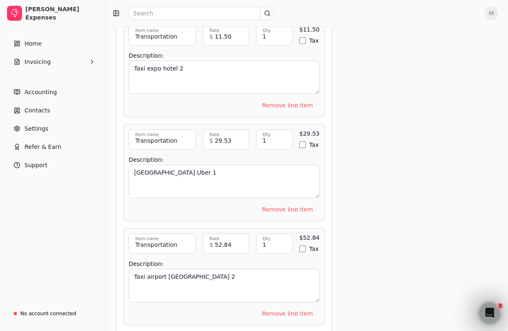
scroll to position [1935, 0]
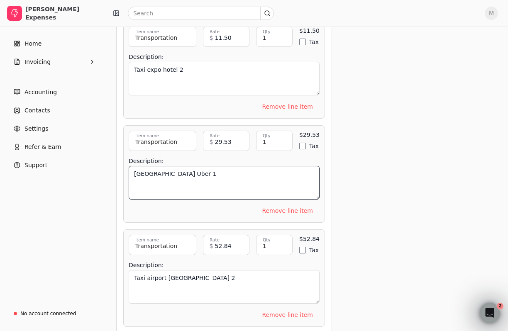
click at [184, 166] on textarea "[GEOGRAPHIC_DATA] Uber 1" at bounding box center [224, 183] width 191 height 34
click at [214, 176] on textarea "[GEOGRAPHIC_DATA] Uber 1" at bounding box center [224, 183] width 191 height 34
type textarea "Uber Calgary Airport 2"
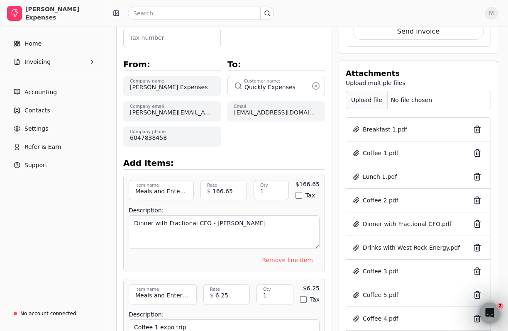
scroll to position [219, 0]
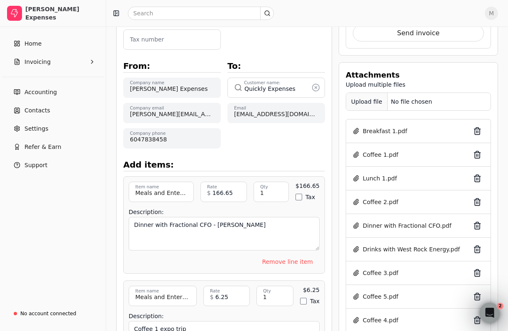
click at [361, 94] on div "Upload file" at bounding box center [366, 101] width 41 height 19
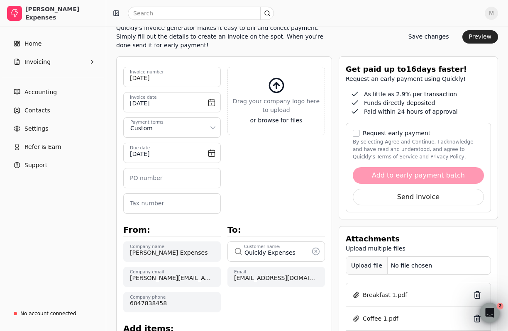
scroll to position [55, 0]
click at [433, 34] on button "Save changes" at bounding box center [428, 36] width 54 height 13
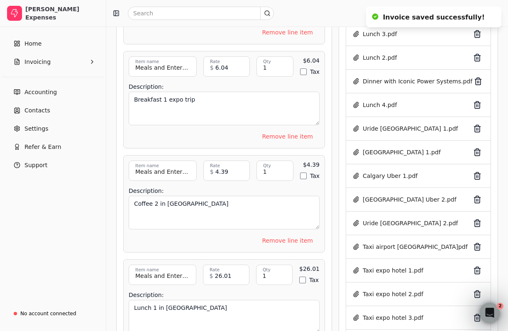
scroll to position [553, 0]
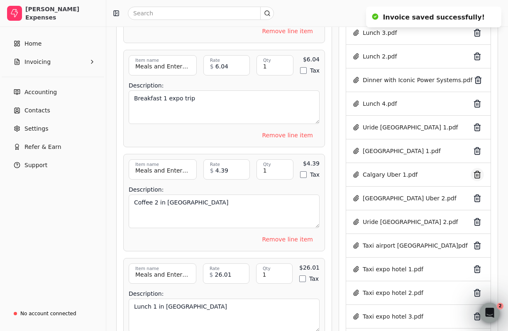
click at [479, 174] on button "button" at bounding box center [476, 174] width 13 height 13
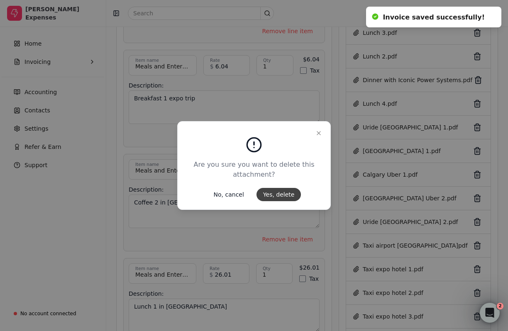
click at [289, 194] on button "Yes, delete" at bounding box center [278, 194] width 45 height 13
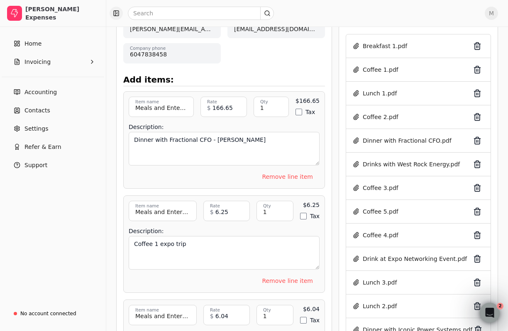
scroll to position [0, 0]
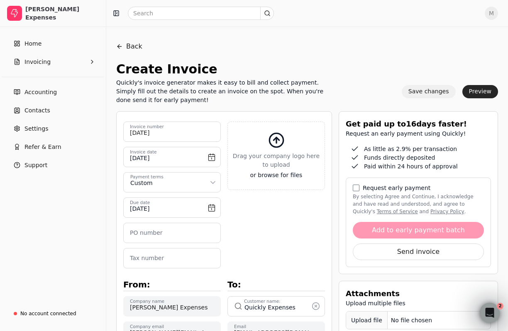
click at [427, 92] on button "Save changes" at bounding box center [428, 91] width 54 height 13
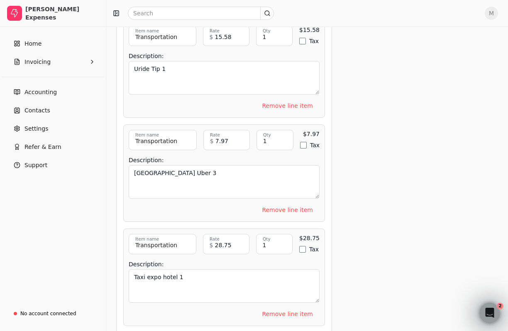
scroll to position [2917, 0]
